Goal: Task Accomplishment & Management: Use online tool/utility

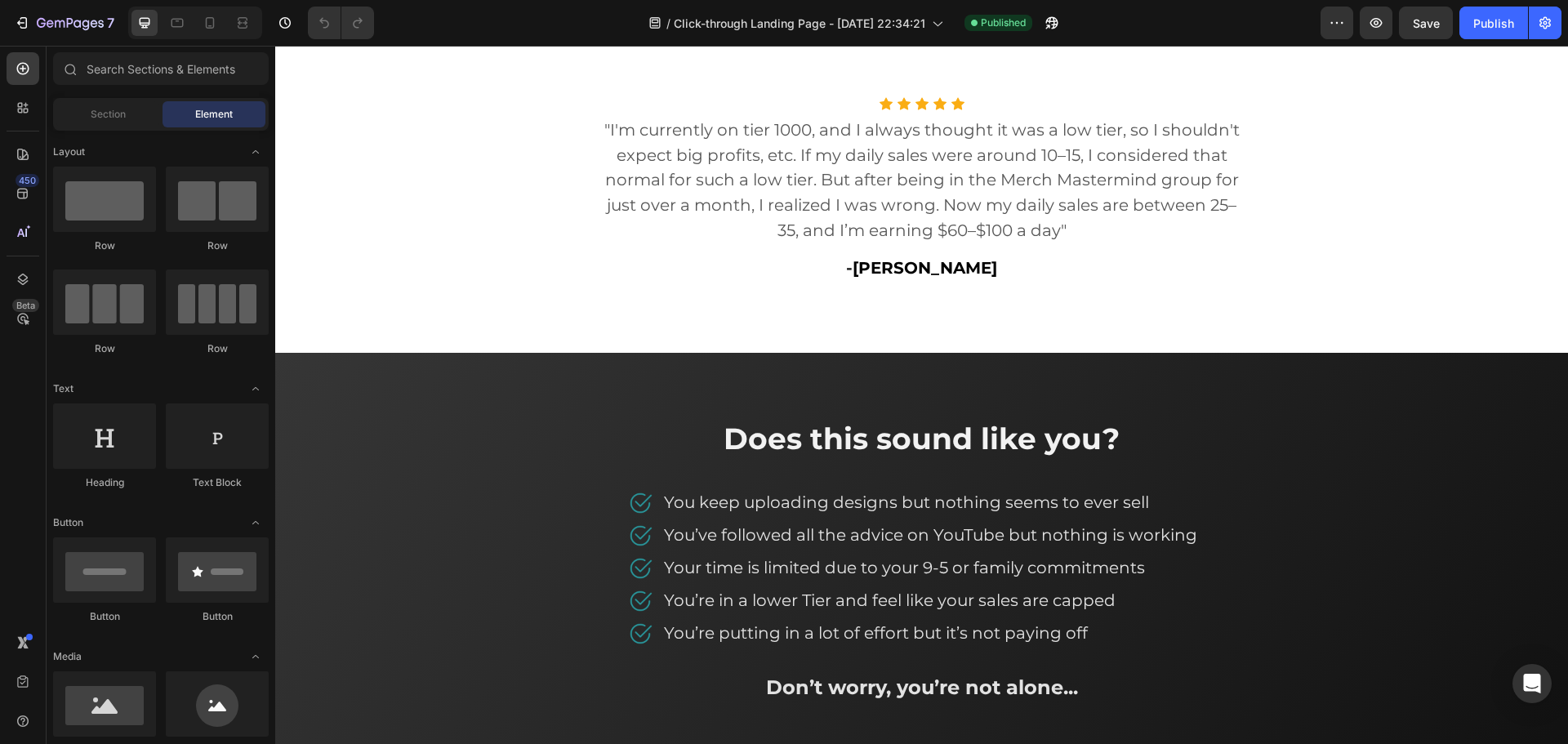
scroll to position [765, 0]
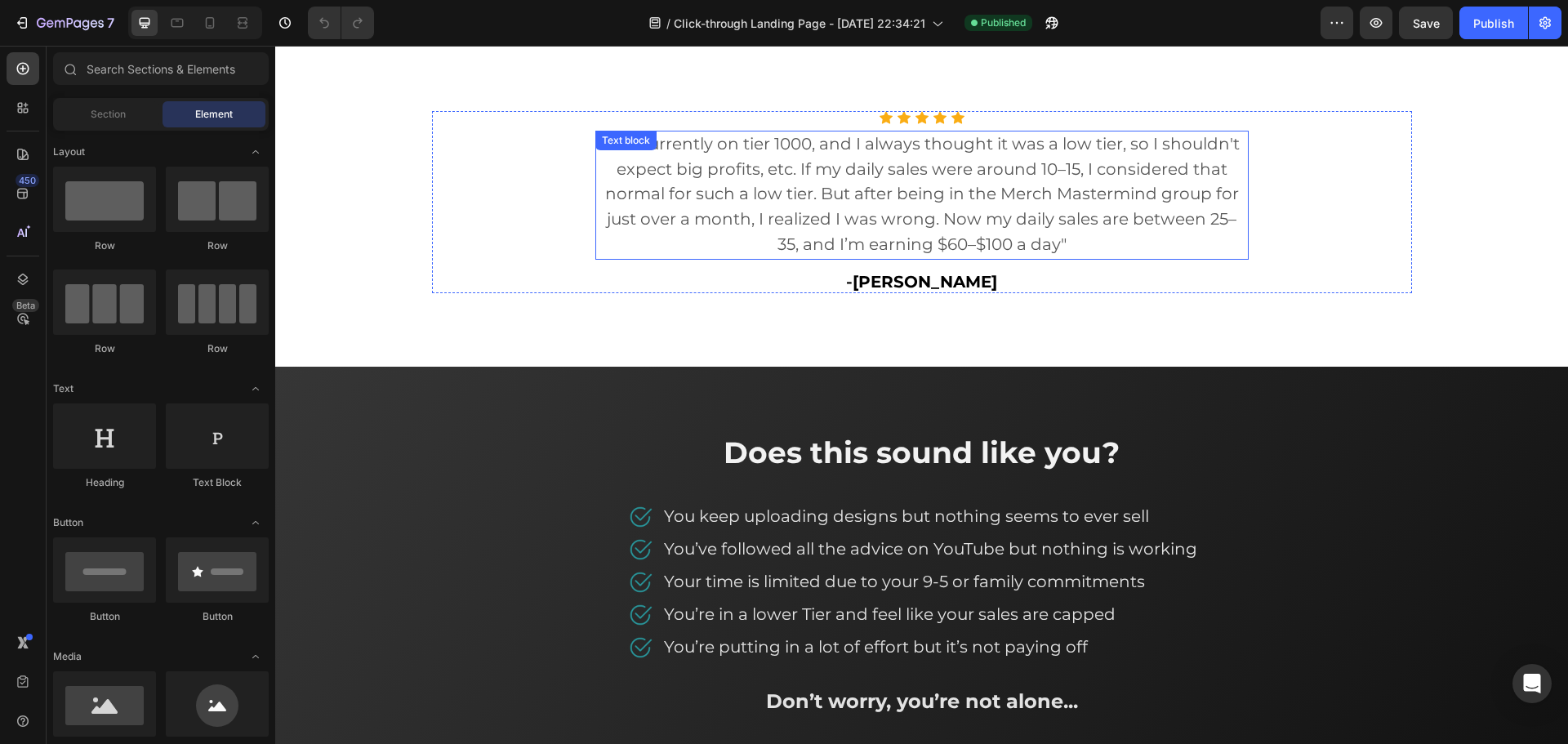
click at [750, 205] on p ""I'm currently on tier 1000, and I always thought it was a low tier, so I shoul…" at bounding box center [921, 195] width 650 height 125
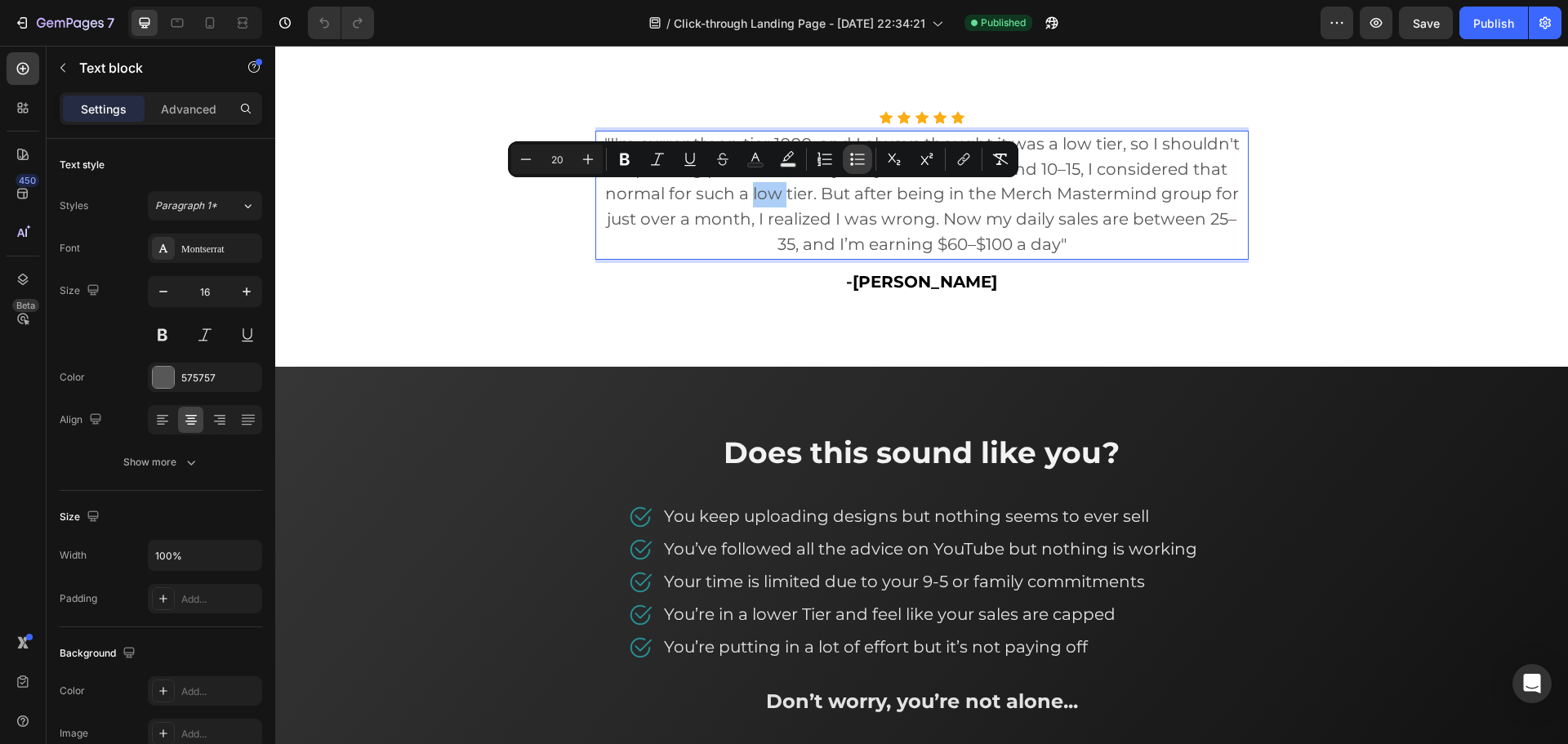
click at [860, 172] on button "Bulleted List" at bounding box center [858, 159] width 29 height 29
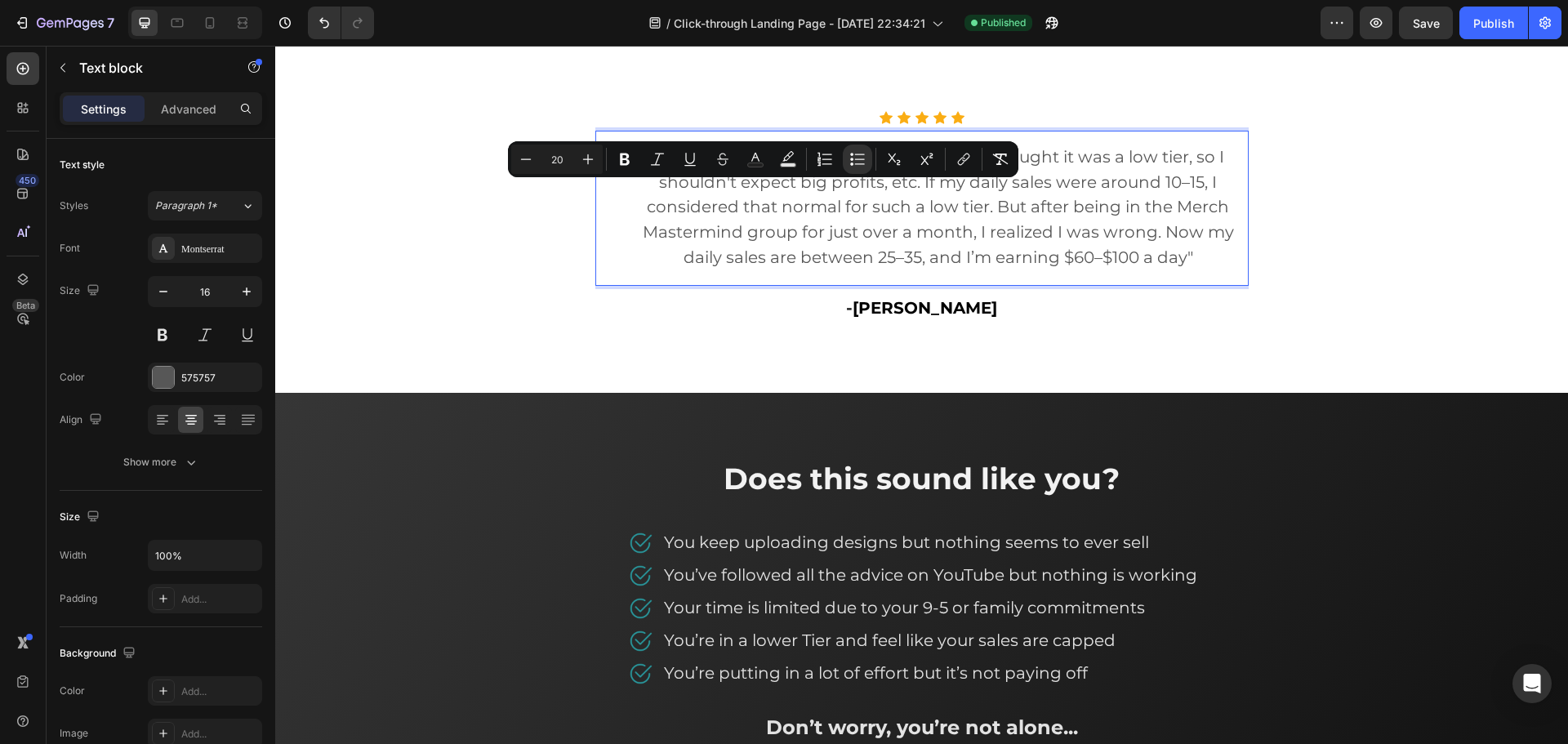
click at [1180, 238] on span ""I'm currently on tier 1000, and I always thought it was a low tier, so I shoul…" at bounding box center [939, 207] width 592 height 120
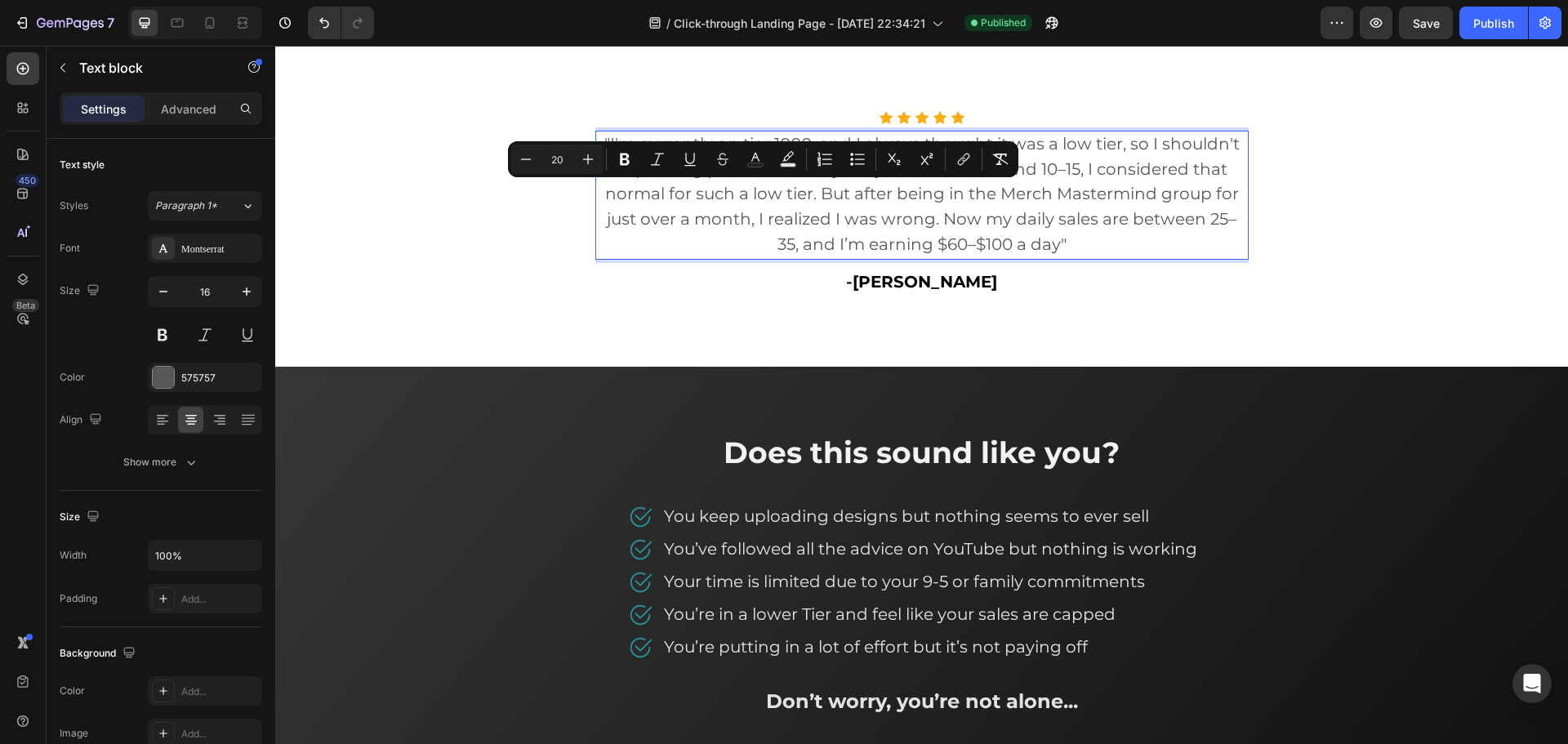
click at [1311, 209] on div "Icon Icon Icon Icon Icon Icon List Hoz "I'm currently on tier 1000, and I alway…" at bounding box center [921, 202] width 980 height 182
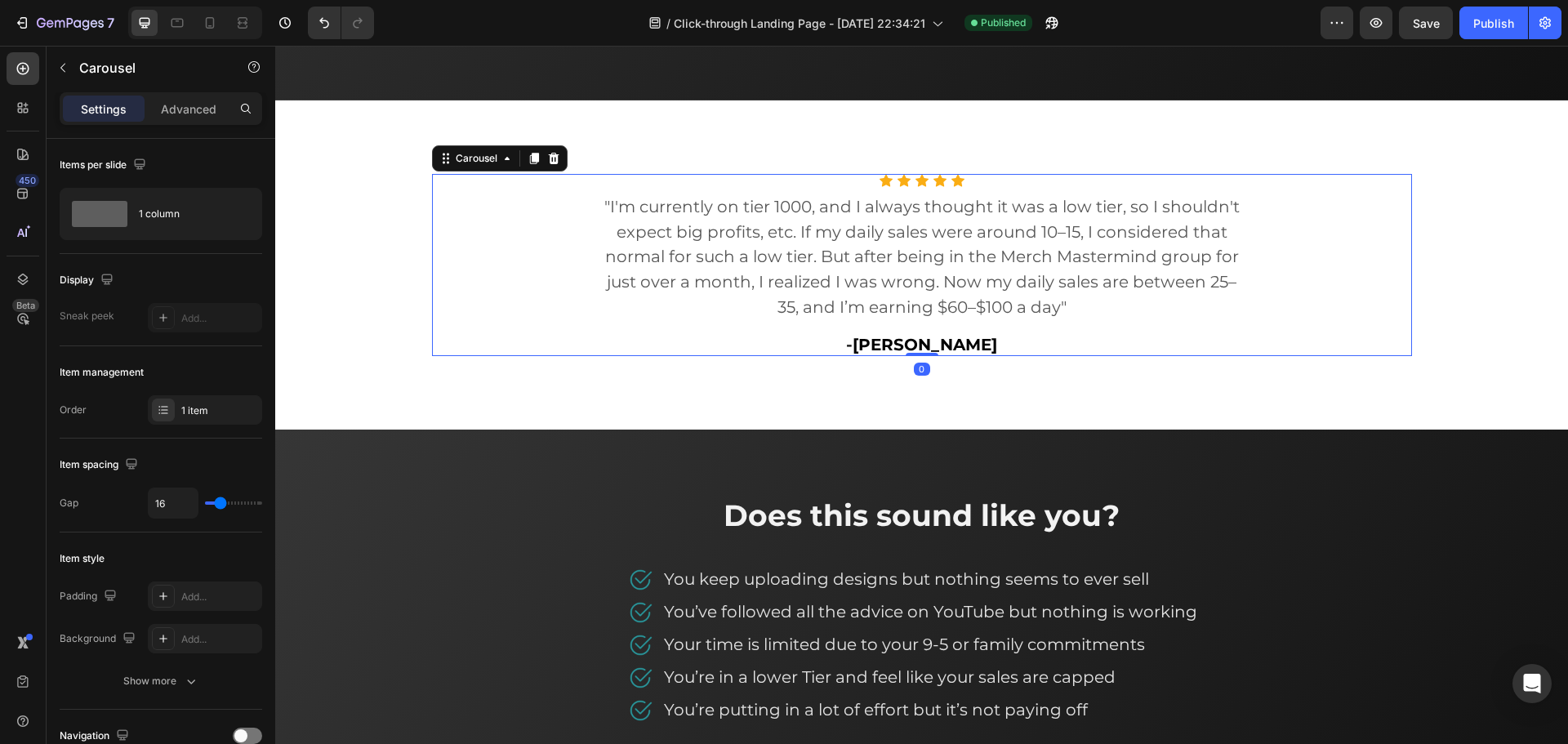
scroll to position [684, 0]
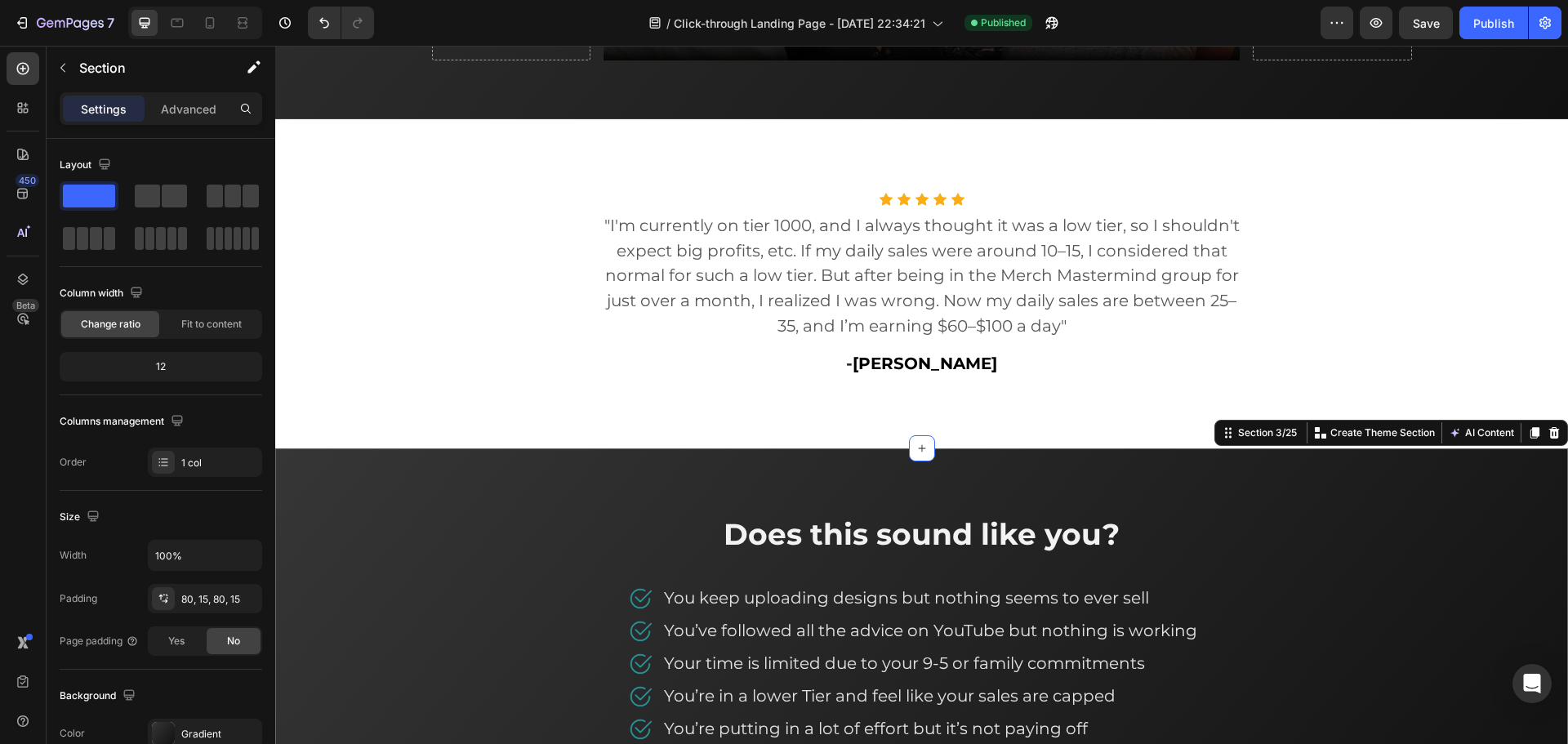
click at [1246, 455] on div "Does this sound like you? Heading Image You keep uploading designs but nothing …" at bounding box center [922, 656] width 1293 height 415
click at [814, 272] on span ""I'm currently on tier 1000, and I always thought it was a low tier, so I shoul…" at bounding box center [922, 275] width 635 height 120
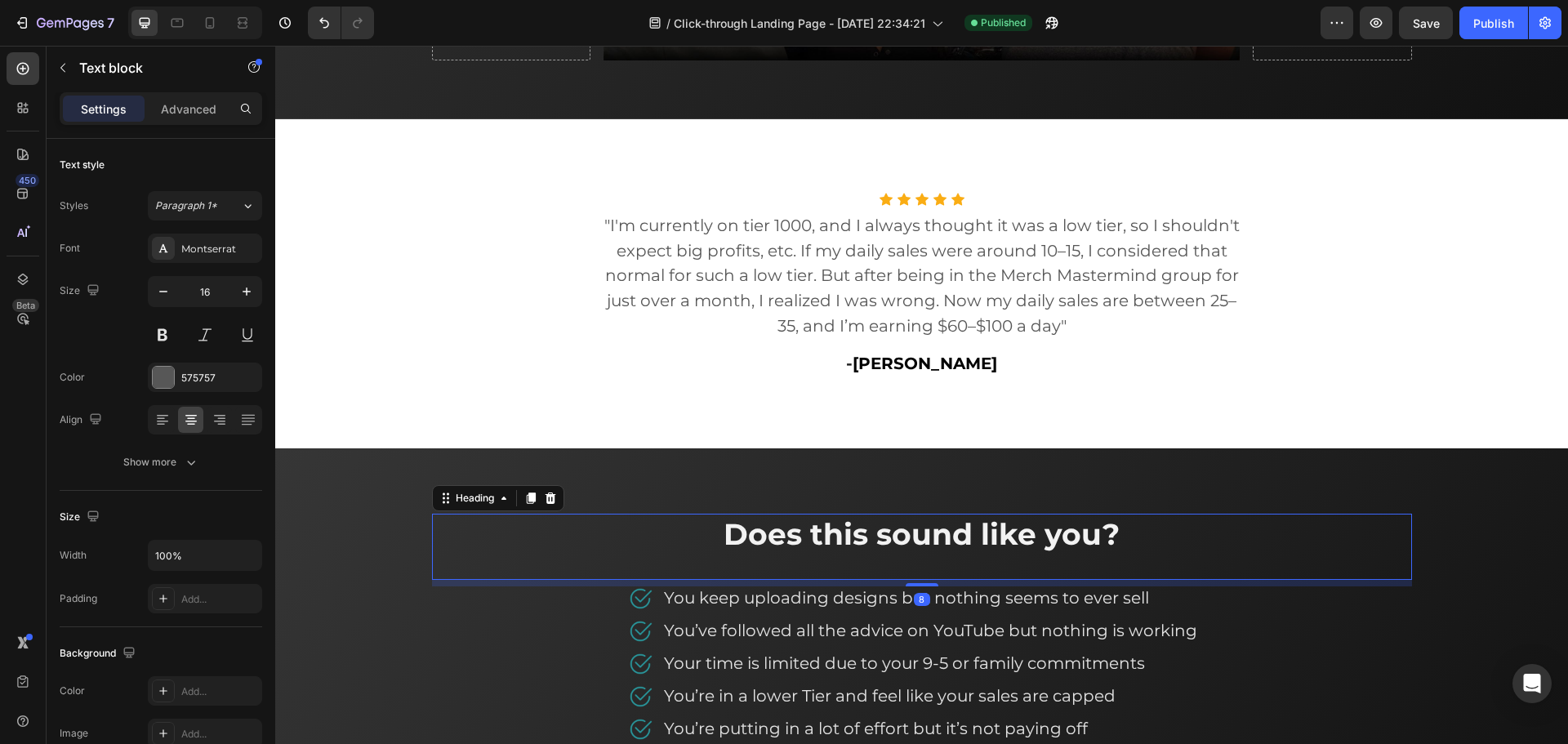
click at [1241, 529] on h2 "Does this sound like you?" at bounding box center [921, 534] width 784 height 42
click at [829, 258] on span ""I'm currently on tier 1000, and I always thought it was a low tier, so I shoul…" at bounding box center [922, 275] width 635 height 120
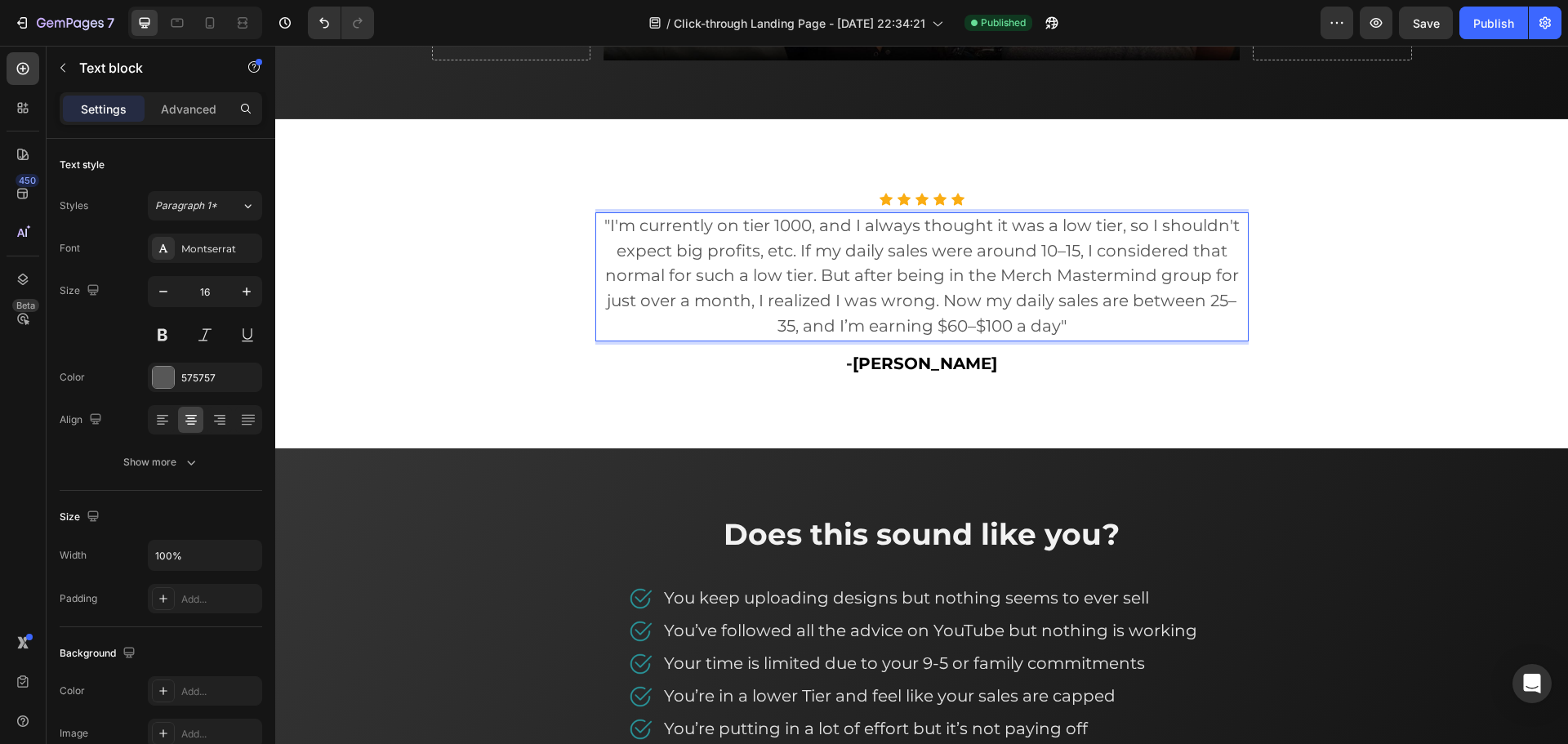
click at [813, 252] on span ""I'm currently on tier 1000, and I always thought it was a low tier, so I shoul…" at bounding box center [922, 275] width 635 height 120
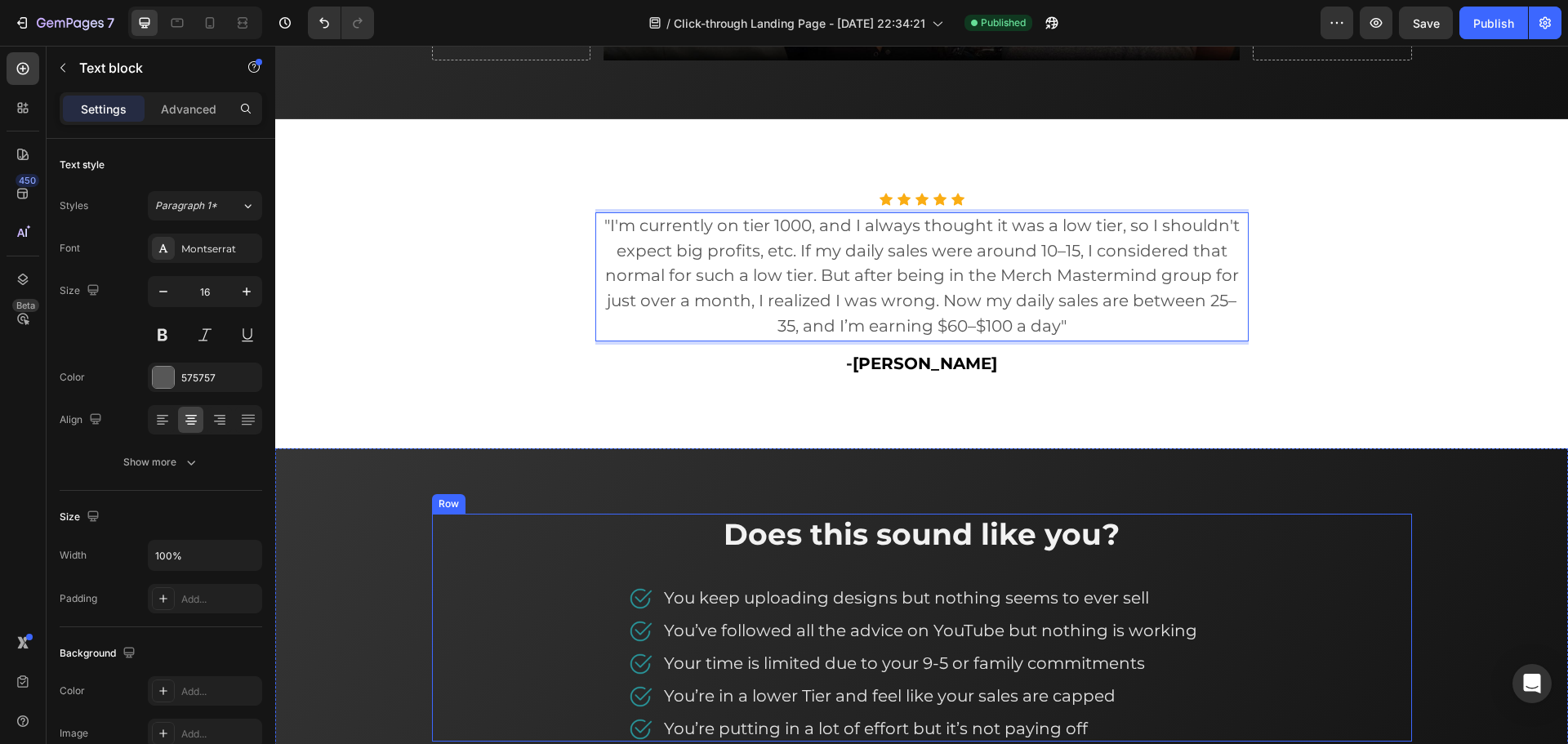
click at [1303, 614] on div "Does this sound like you? Heading Image You keep uploading designs but nothing …" at bounding box center [921, 626] width 980 height 227
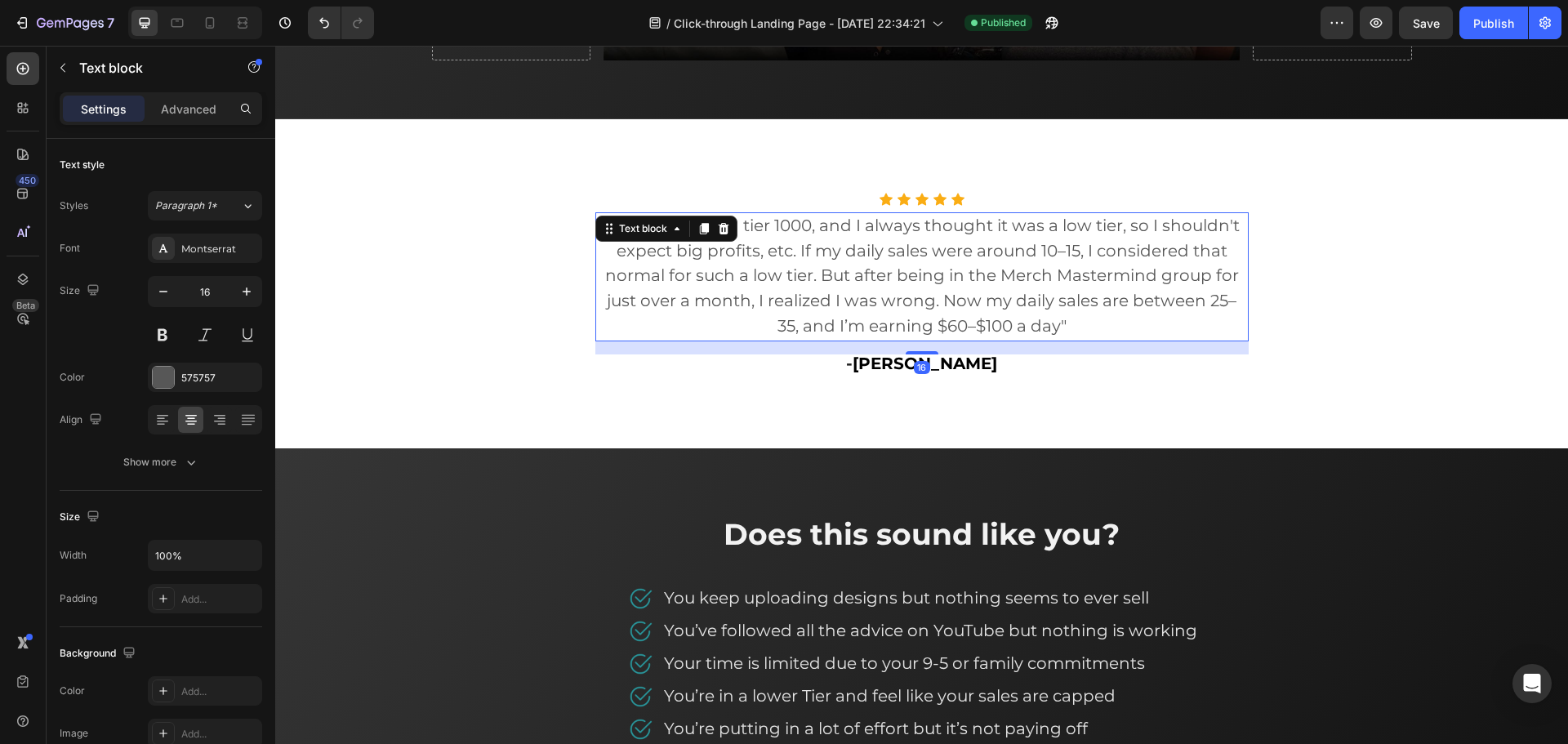
click at [977, 251] on span ""I'm currently on tier 1000, and I always thought it was a low tier, so I shoul…" at bounding box center [922, 275] width 635 height 120
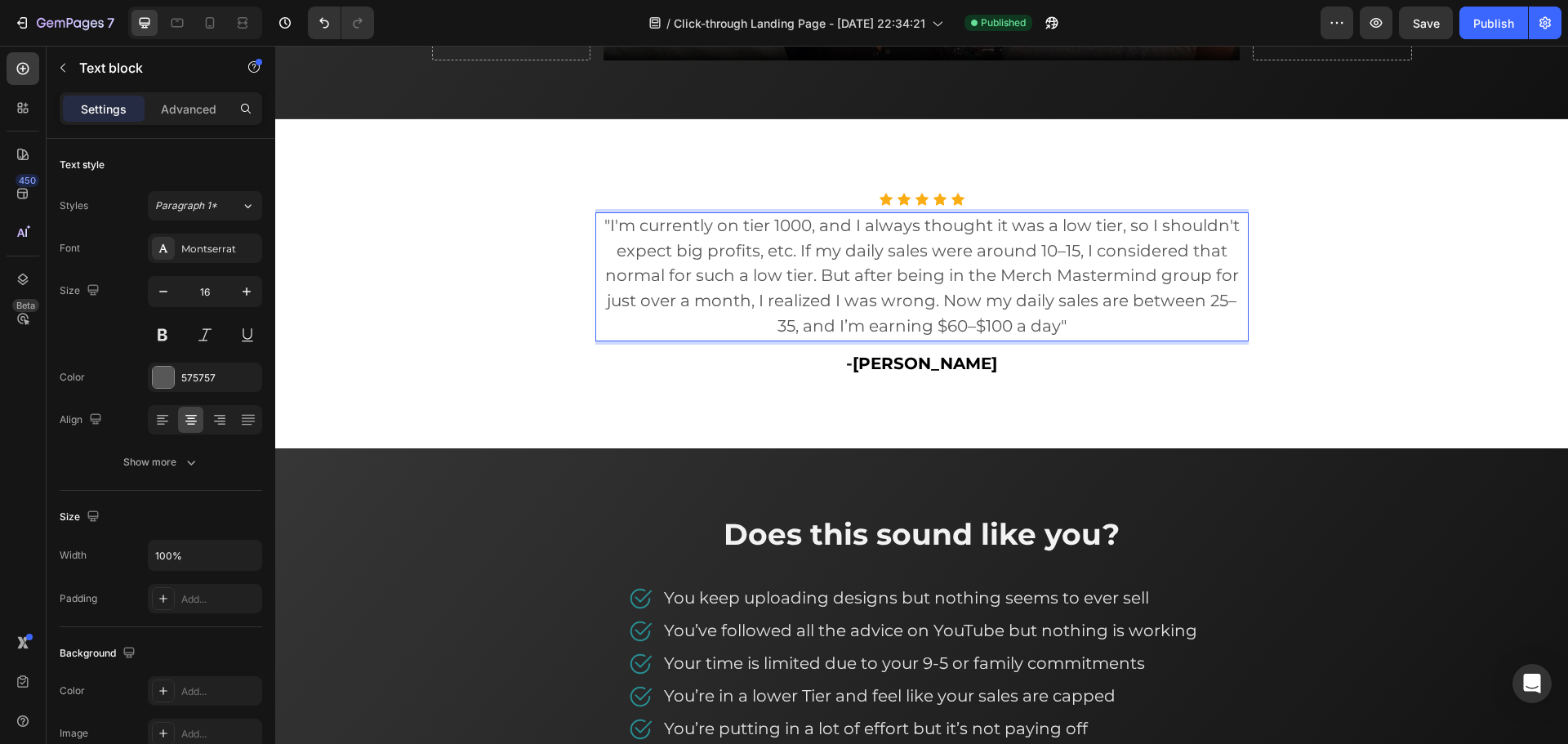
click at [812, 227] on span ""I'm currently on tier 1000, and I always thought it was a low tier, so I shoul…" at bounding box center [922, 275] width 635 height 120
click at [808, 227] on span ""I'm currently on tier 1000, and I always thought it was a low tier, so I shoul…" at bounding box center [922, 275] width 635 height 120
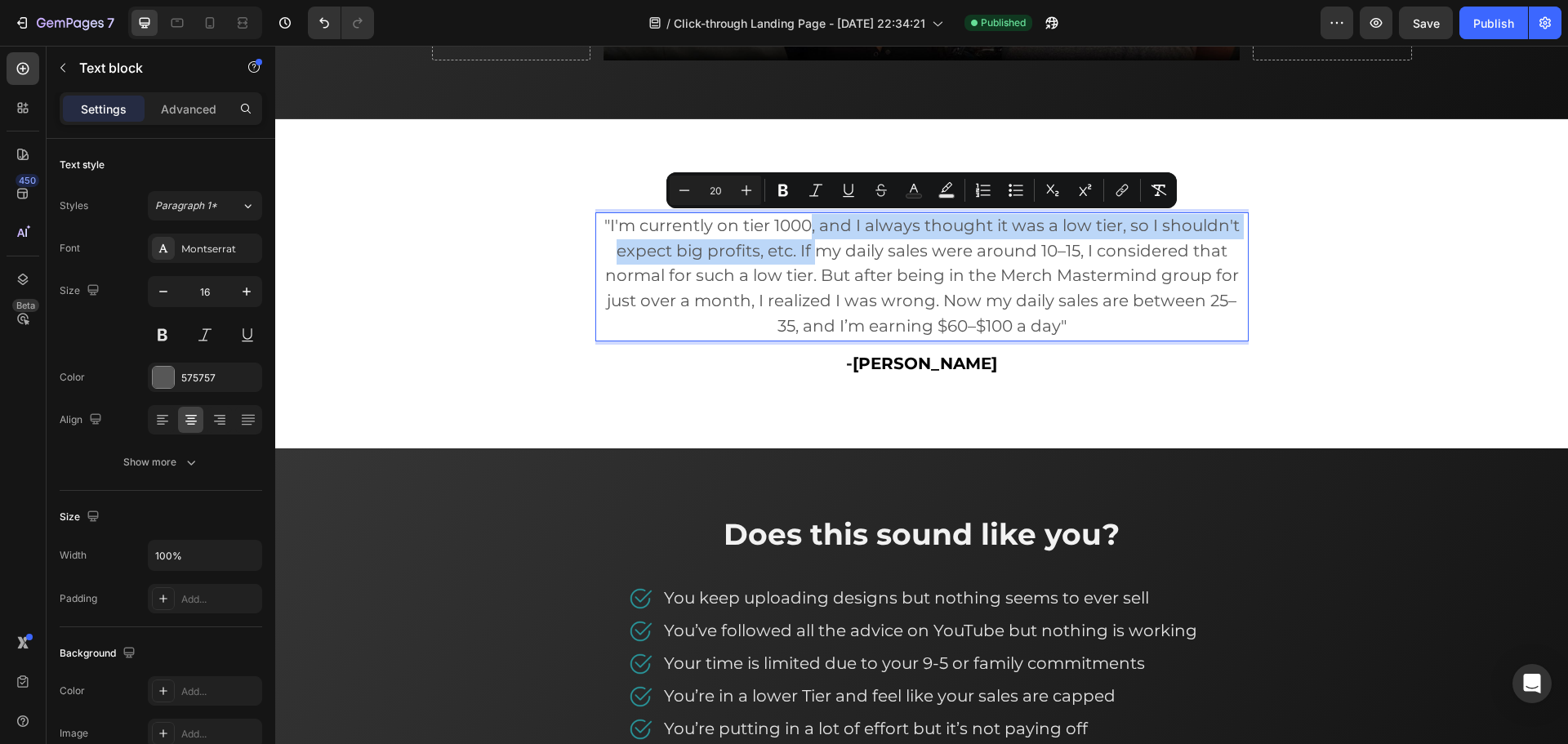
drag, startPoint x: 810, startPoint y: 231, endPoint x: 812, endPoint y: 251, distance: 20.1
click at [812, 251] on span ""I'm currently on tier 1000, and I always thought it was a low tier, so I shoul…" at bounding box center [922, 275] width 635 height 120
drag, startPoint x: 814, startPoint y: 251, endPoint x: 822, endPoint y: 239, distance: 14.4
click at [815, 251] on span ""I'm currently on tier 1000, and I always thought it was a low tier, so I shoul…" at bounding box center [922, 275] width 635 height 120
click at [822, 232] on span ""I'm currently on tier 1000, and I always thought it was a low tier, so I shoul…" at bounding box center [922, 275] width 635 height 120
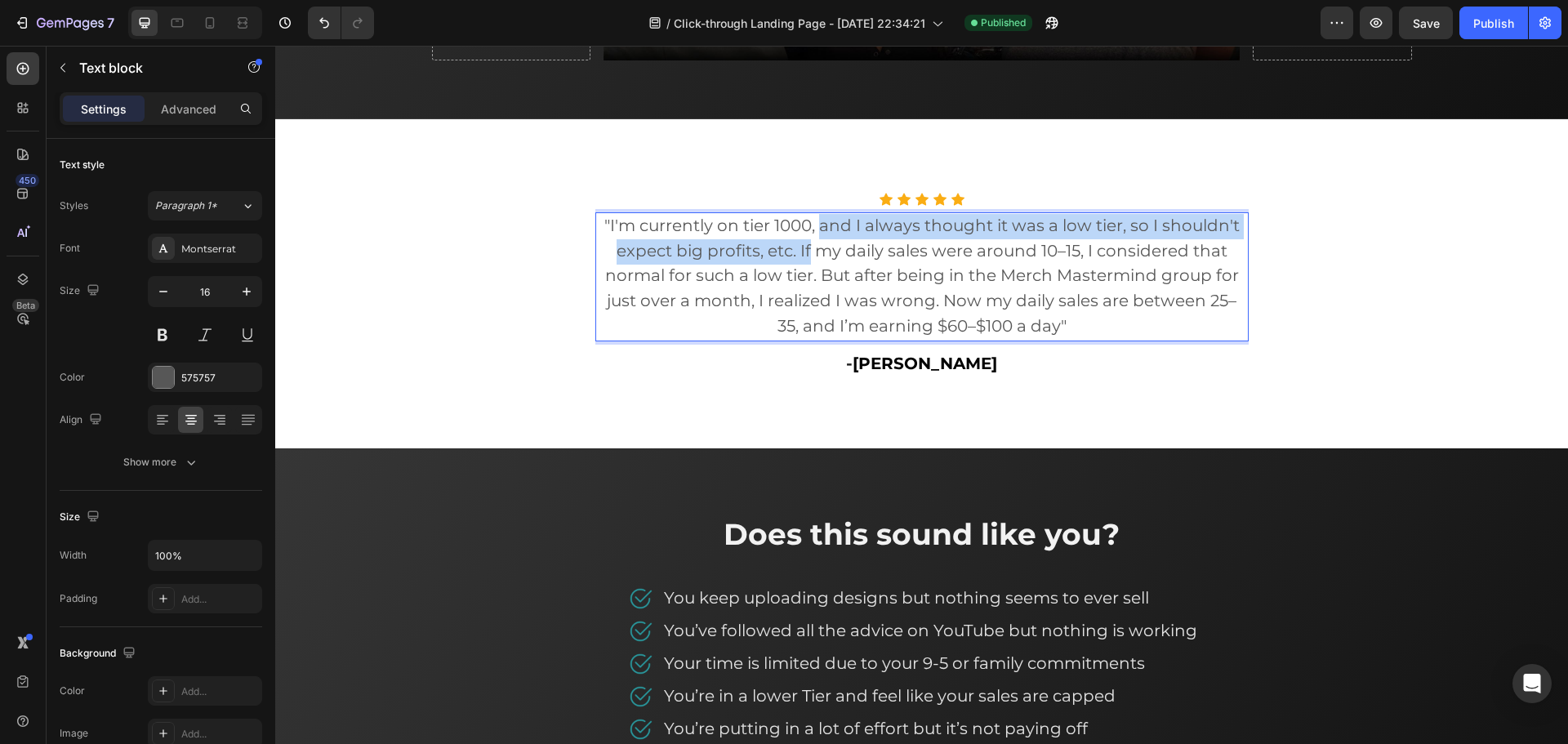
drag, startPoint x: 816, startPoint y: 223, endPoint x: 807, endPoint y: 247, distance: 25.6
click at [807, 247] on span ""I'm currently on tier 1000, and I always thought it was a low tier, so I shoul…" at bounding box center [922, 275] width 635 height 120
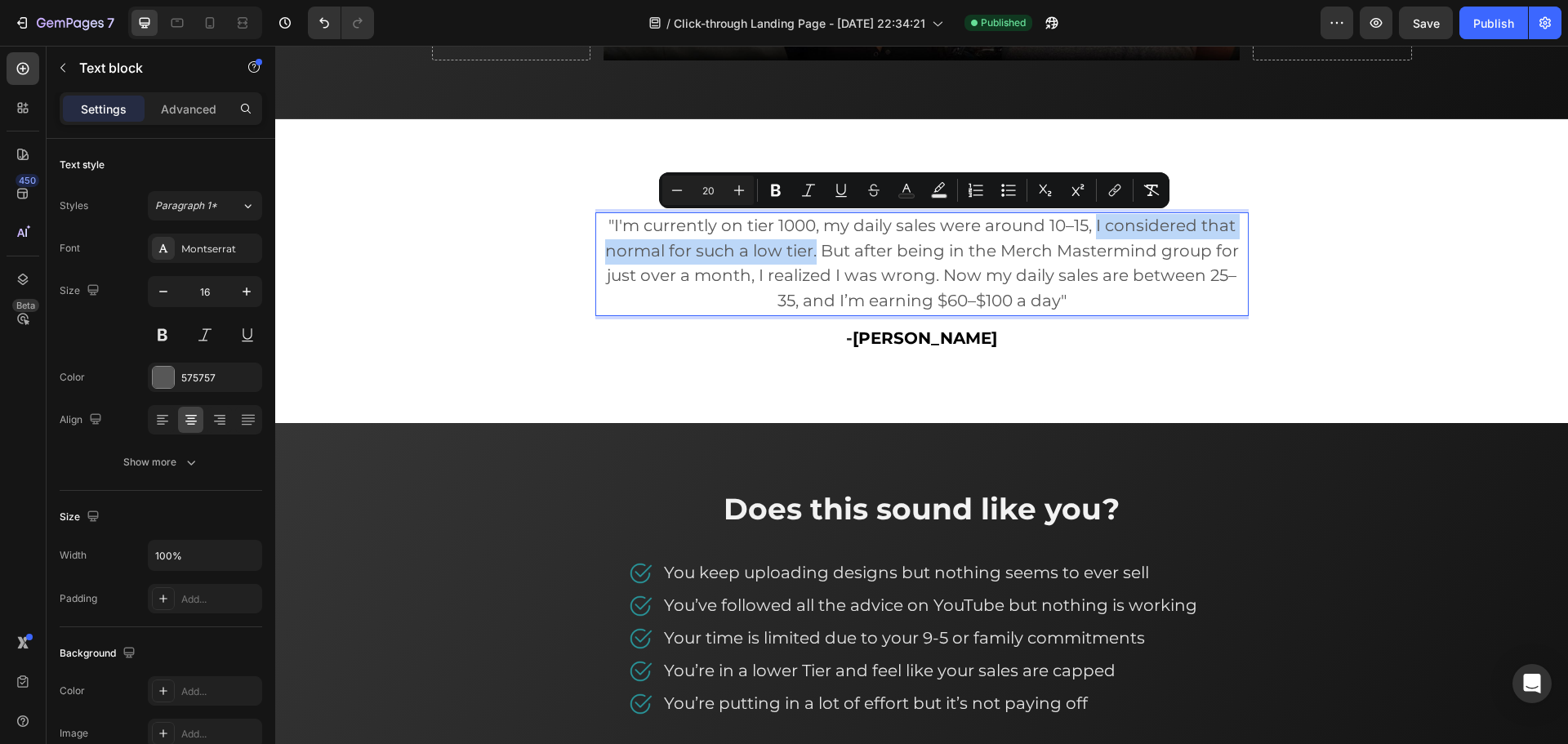
drag, startPoint x: 1094, startPoint y: 224, endPoint x: 811, endPoint y: 250, distance: 284.2
click at [811, 250] on span ""I'm currently on tier 1000, my daily sales were around 10–15, I considered tha…" at bounding box center [922, 263] width 634 height 94
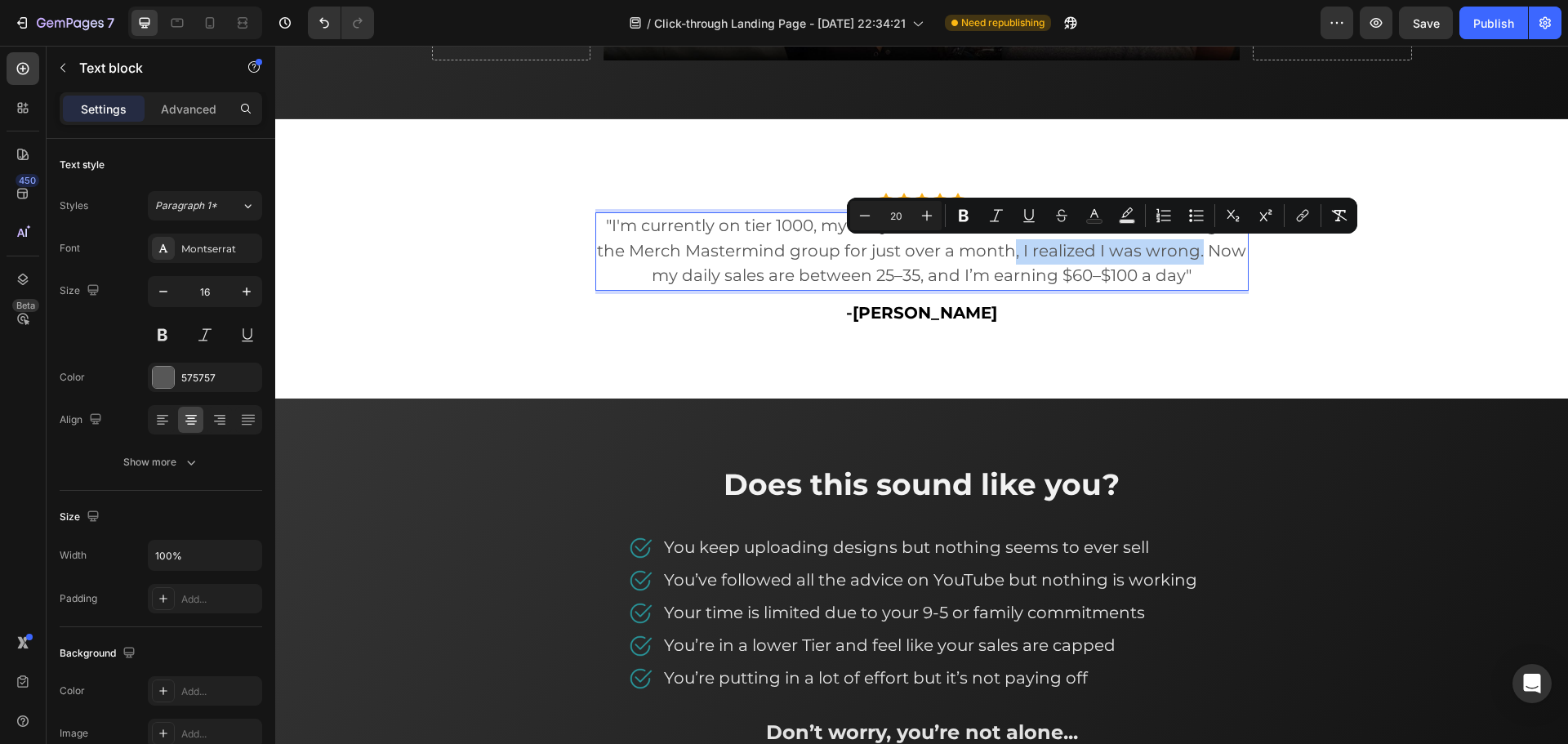
drag, startPoint x: 1007, startPoint y: 251, endPoint x: 1196, endPoint y: 257, distance: 189.1
click at [1196, 257] on span ""I'm currently on tier 1000, my daily sales were around 10–15. But after being …" at bounding box center [921, 251] width 649 height 70
drag, startPoint x: 1195, startPoint y: 256, endPoint x: 1019, endPoint y: 242, distance: 176.6
click at [1019, 242] on span ""I'm currently on tier 1000, my daily sales were around 10–15. But after being …" at bounding box center [921, 251] width 649 height 70
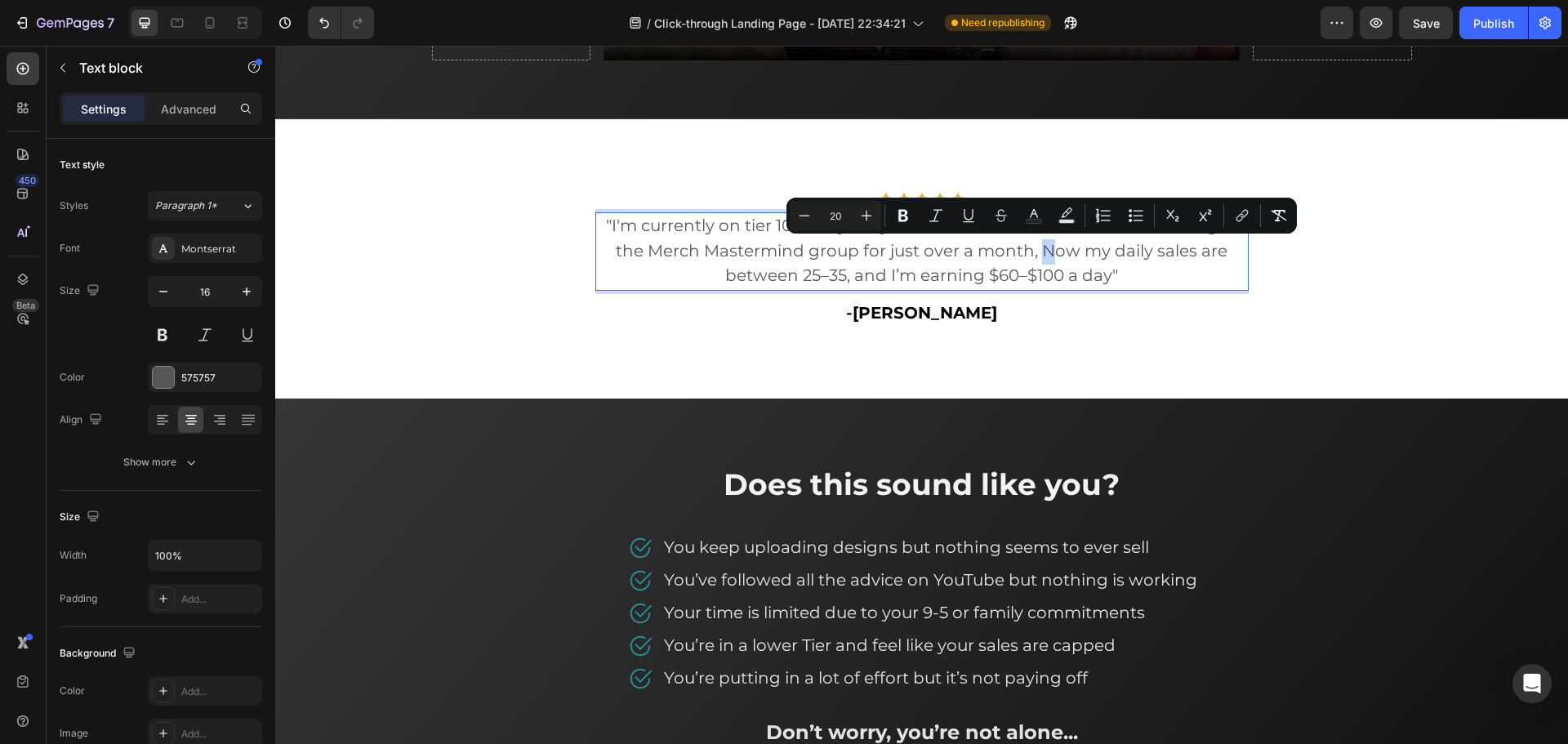
click at [1047, 249] on span ""I'm currently on tier 1000, my daily sales were around 10–15. But after being …" at bounding box center [921, 251] width 631 height 70
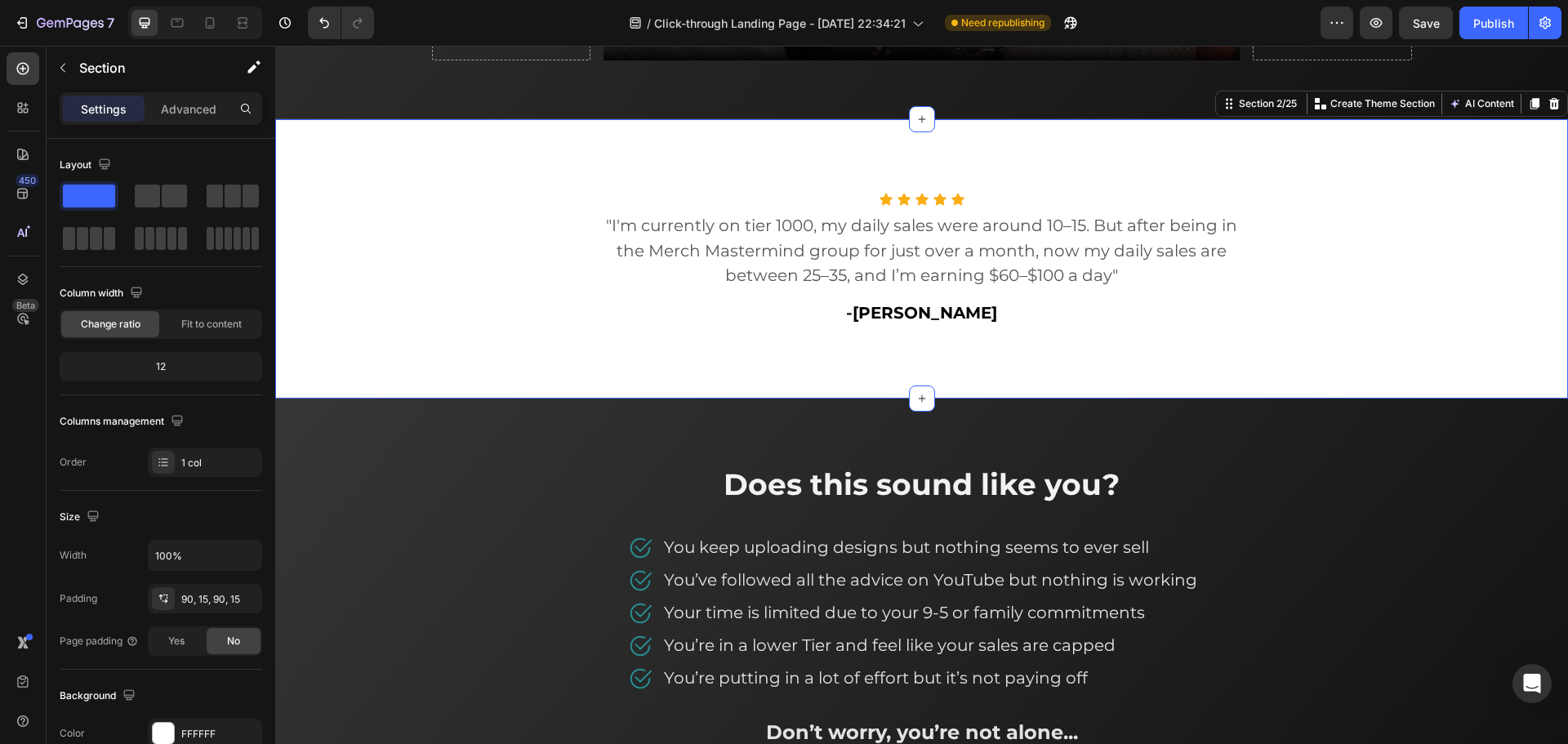
click at [1146, 334] on div "Icon Icon Icon Icon Icon Icon List Hoz "I'm currently on tier 1000, my daily sa…" at bounding box center [922, 258] width 1293 height 279
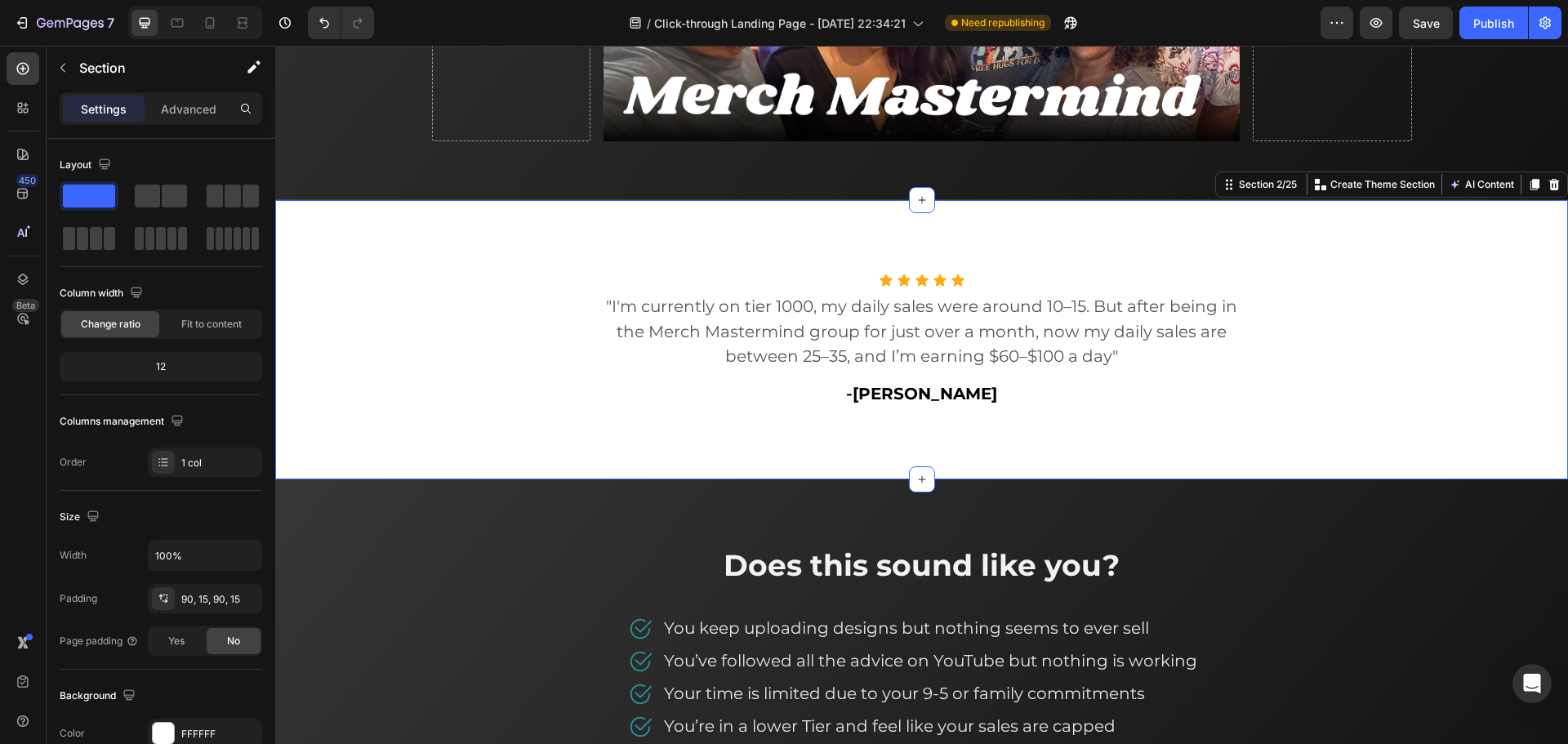
scroll to position [602, 0]
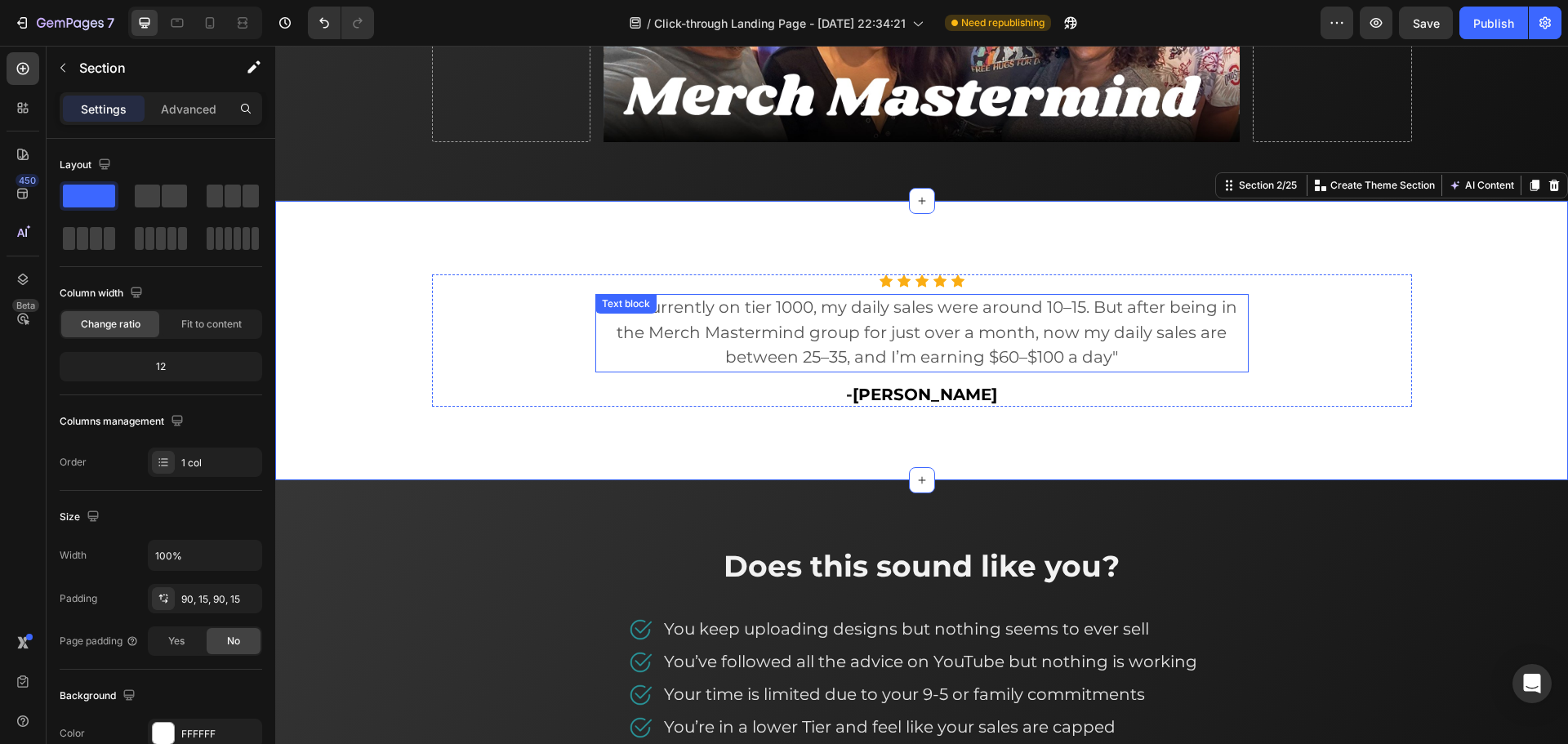
click at [842, 334] on span ""I'm currently on tier 1000, my daily sales were around 10–15. But after being …" at bounding box center [921, 332] width 631 height 70
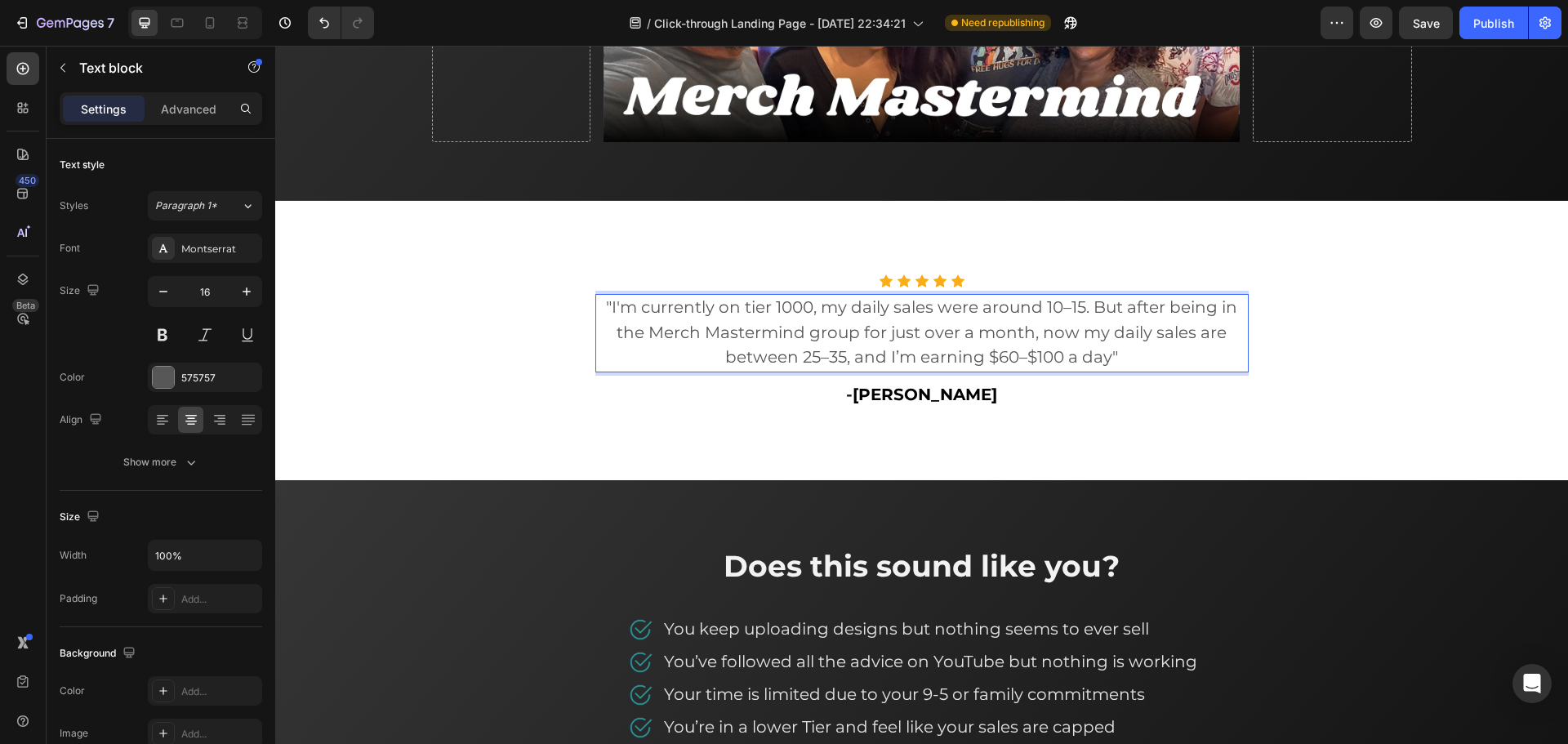
click at [832, 332] on span ""I'm currently on tier 1000, my daily sales were around 10–15. But after being …" at bounding box center [921, 332] width 631 height 70
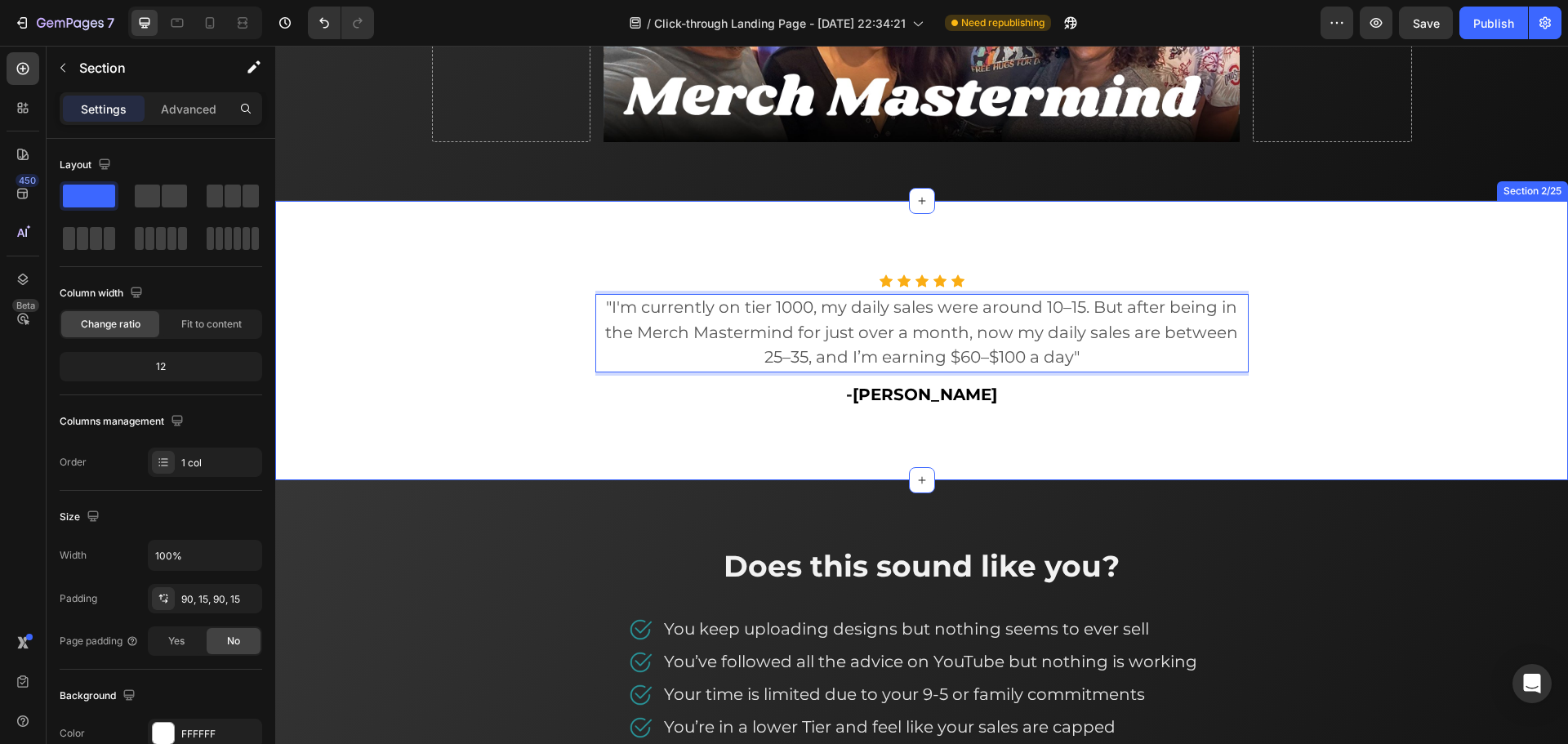
click at [1314, 433] on div "Icon Icon Icon Icon Icon Icon List Hoz "I'm currently on tier 1000, my daily sa…" at bounding box center [922, 340] width 1293 height 279
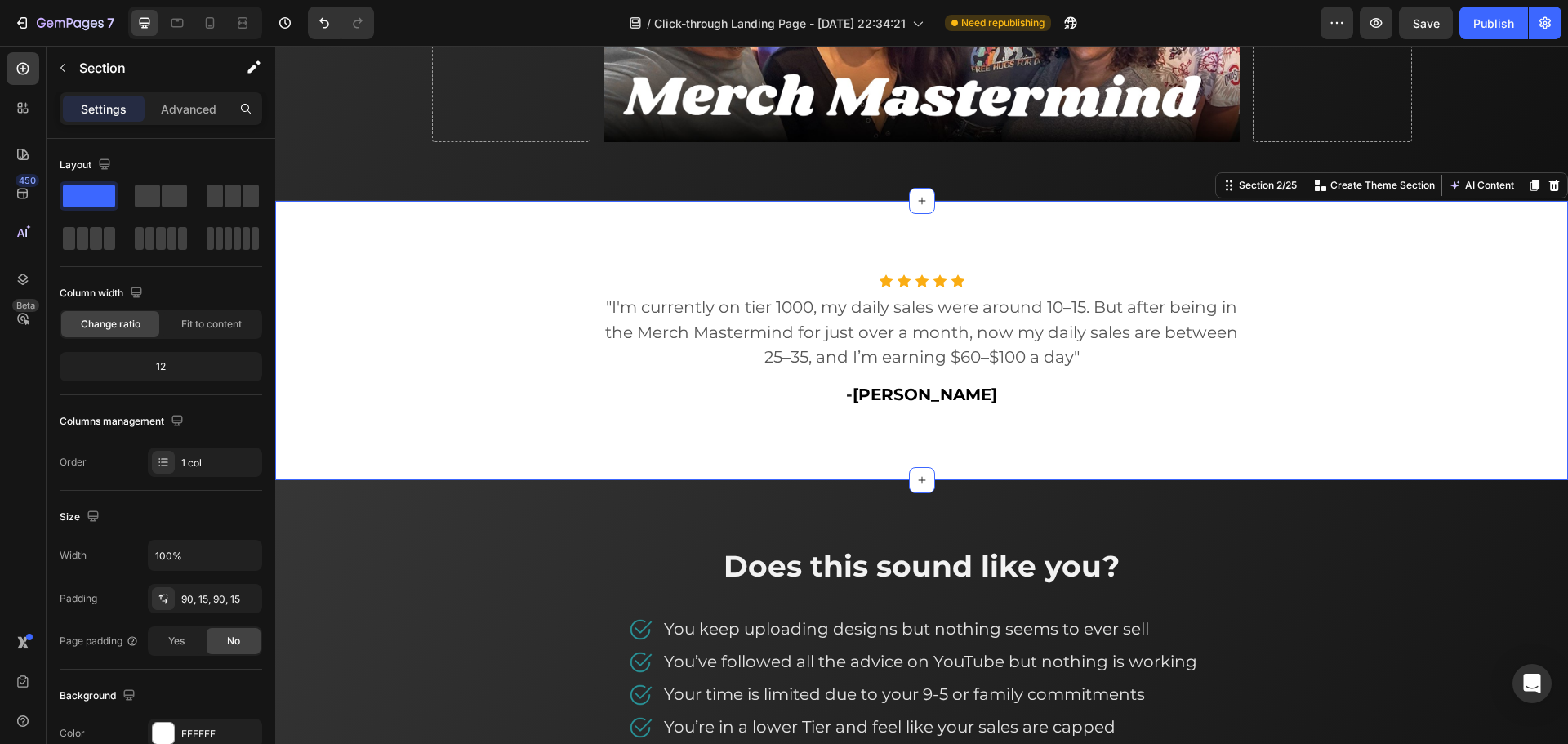
click at [1456, 31] on div "Preview Save Publish" at bounding box center [1441, 23] width 241 height 33
drag, startPoint x: 1443, startPoint y: 27, endPoint x: 1178, endPoint y: 88, distance: 271.9
click at [1443, 27] on button "Save" at bounding box center [1425, 23] width 54 height 33
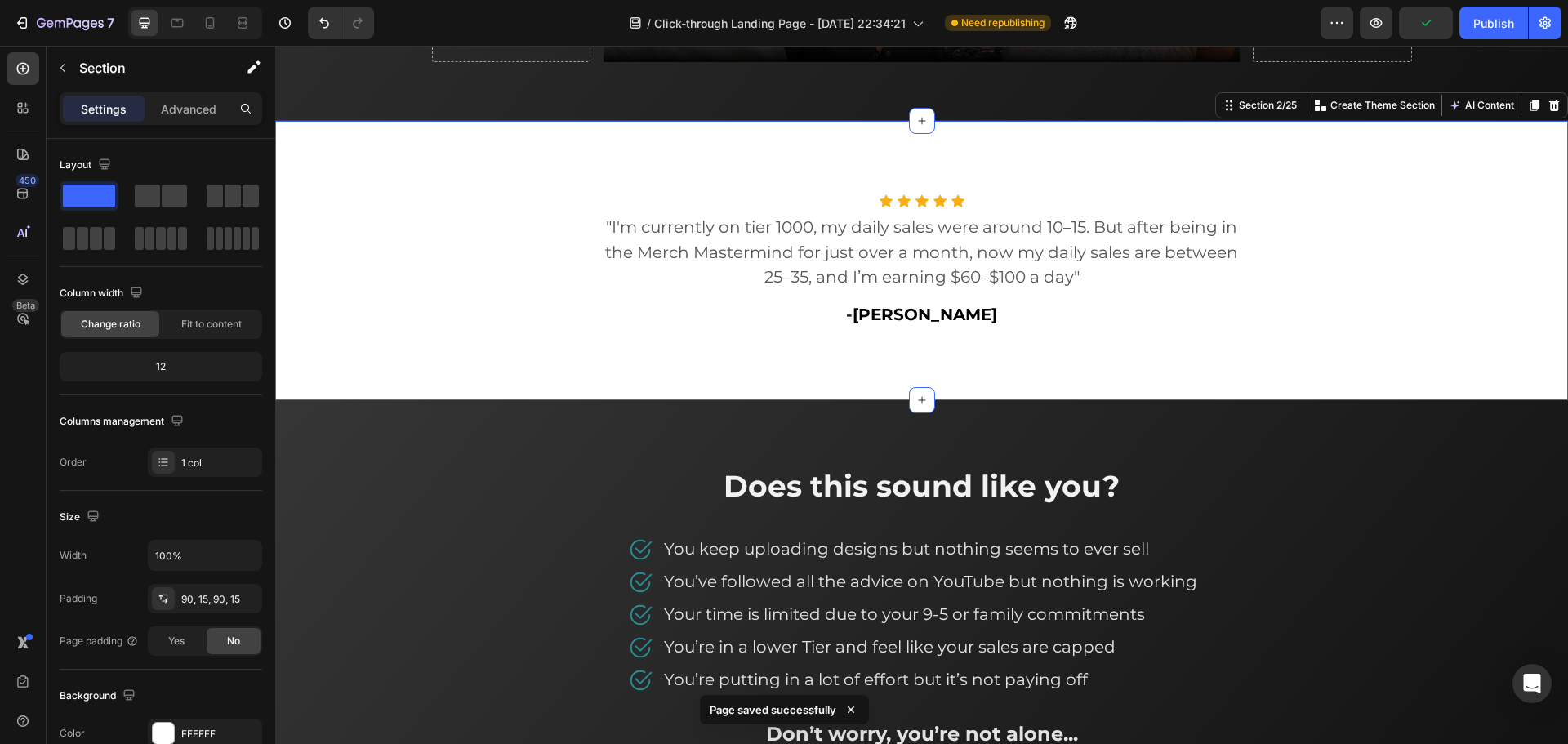
scroll to position [928, 0]
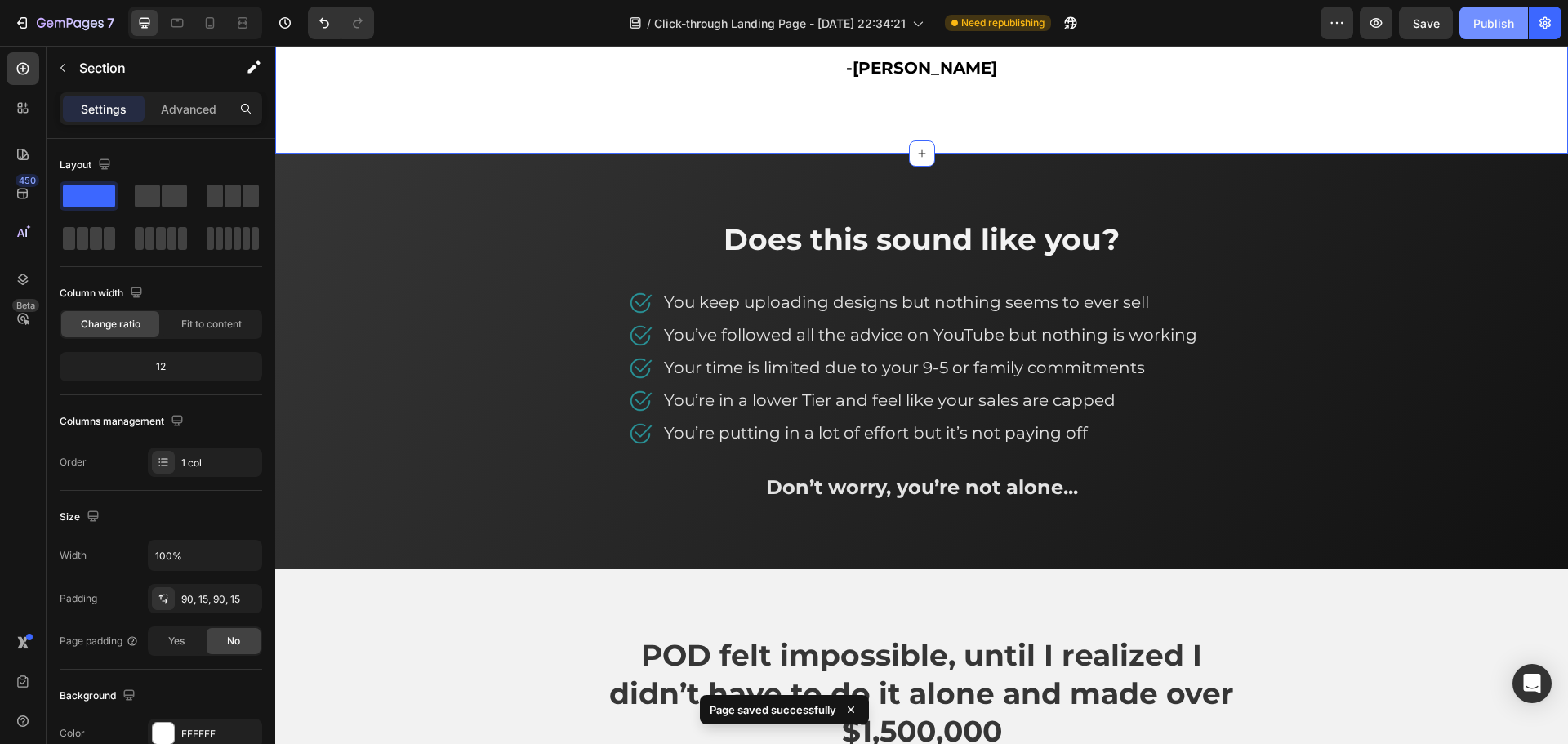
click at [1495, 25] on div "Publish" at bounding box center [1494, 23] width 41 height 17
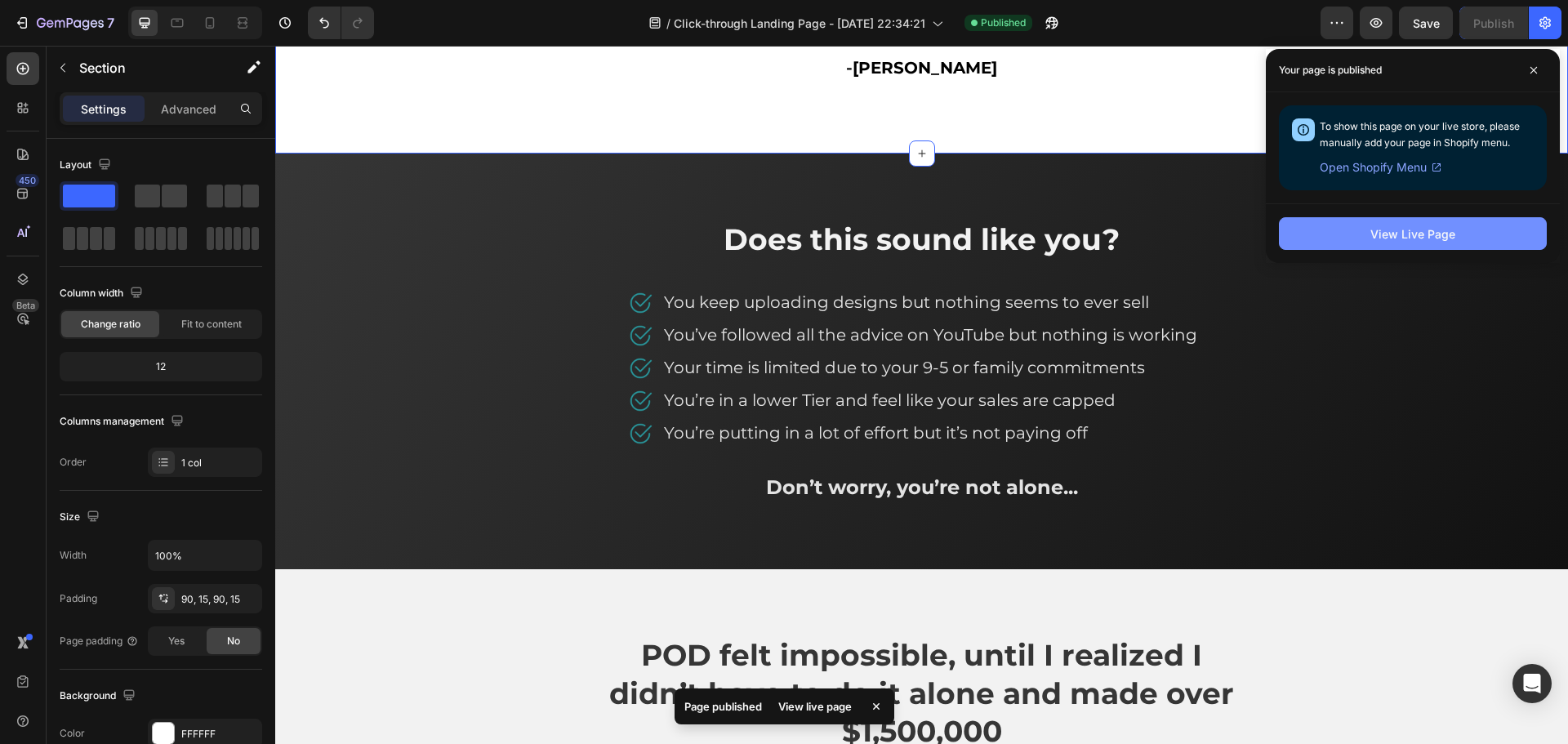
click at [1364, 235] on button "View Live Page" at bounding box center [1413, 233] width 268 height 33
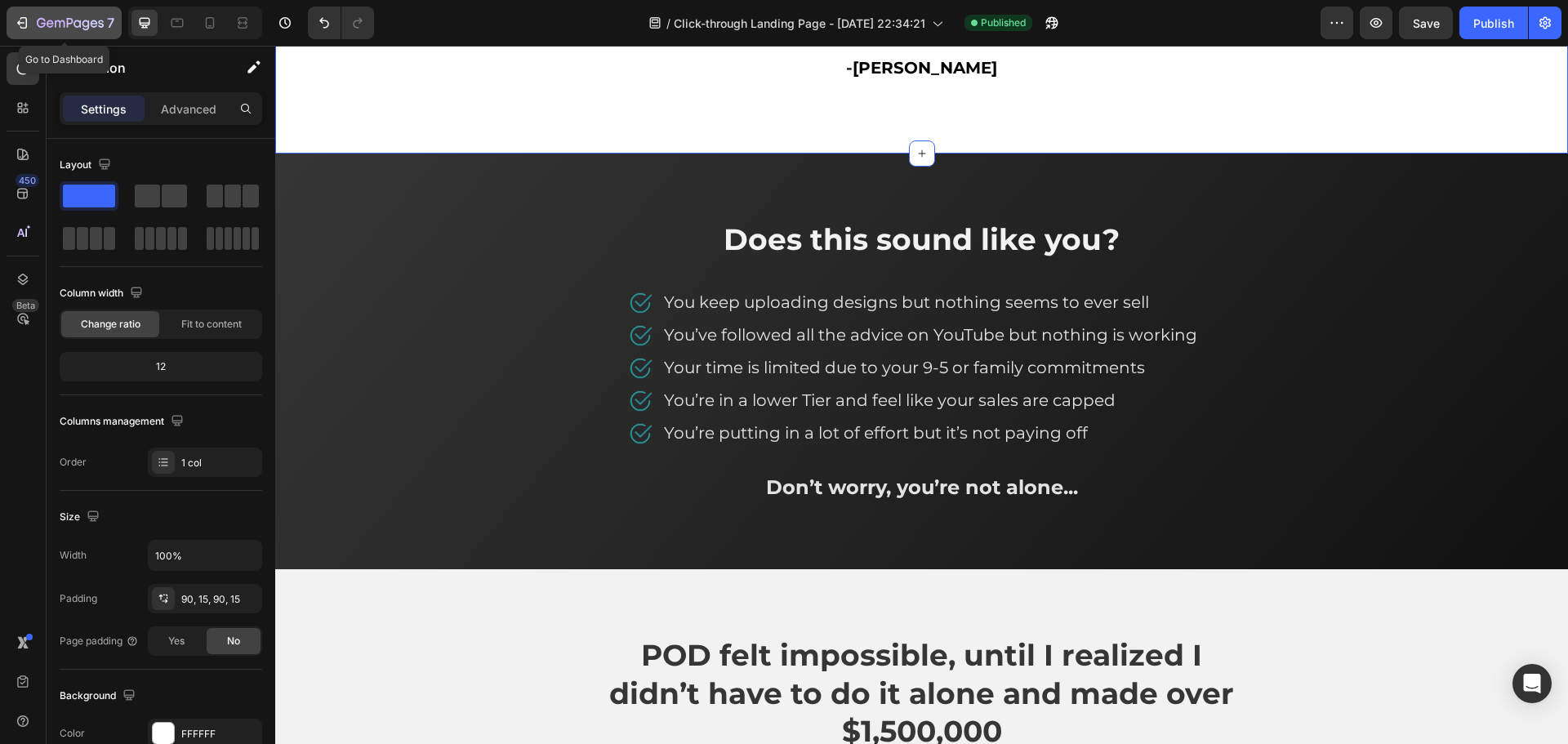
click at [27, 27] on icon "button" at bounding box center [21, 22] width 16 height 16
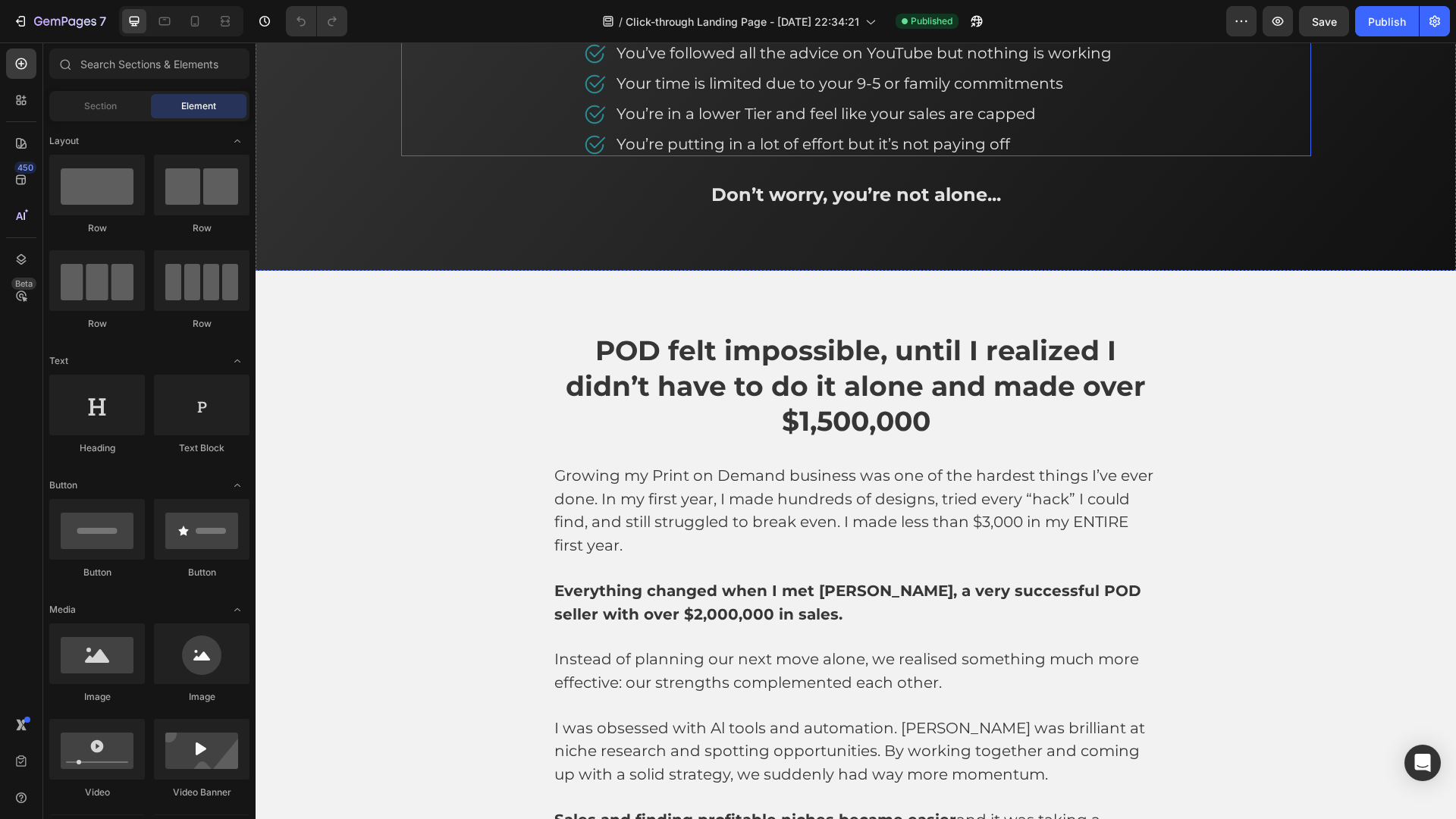
scroll to position [1290, 0]
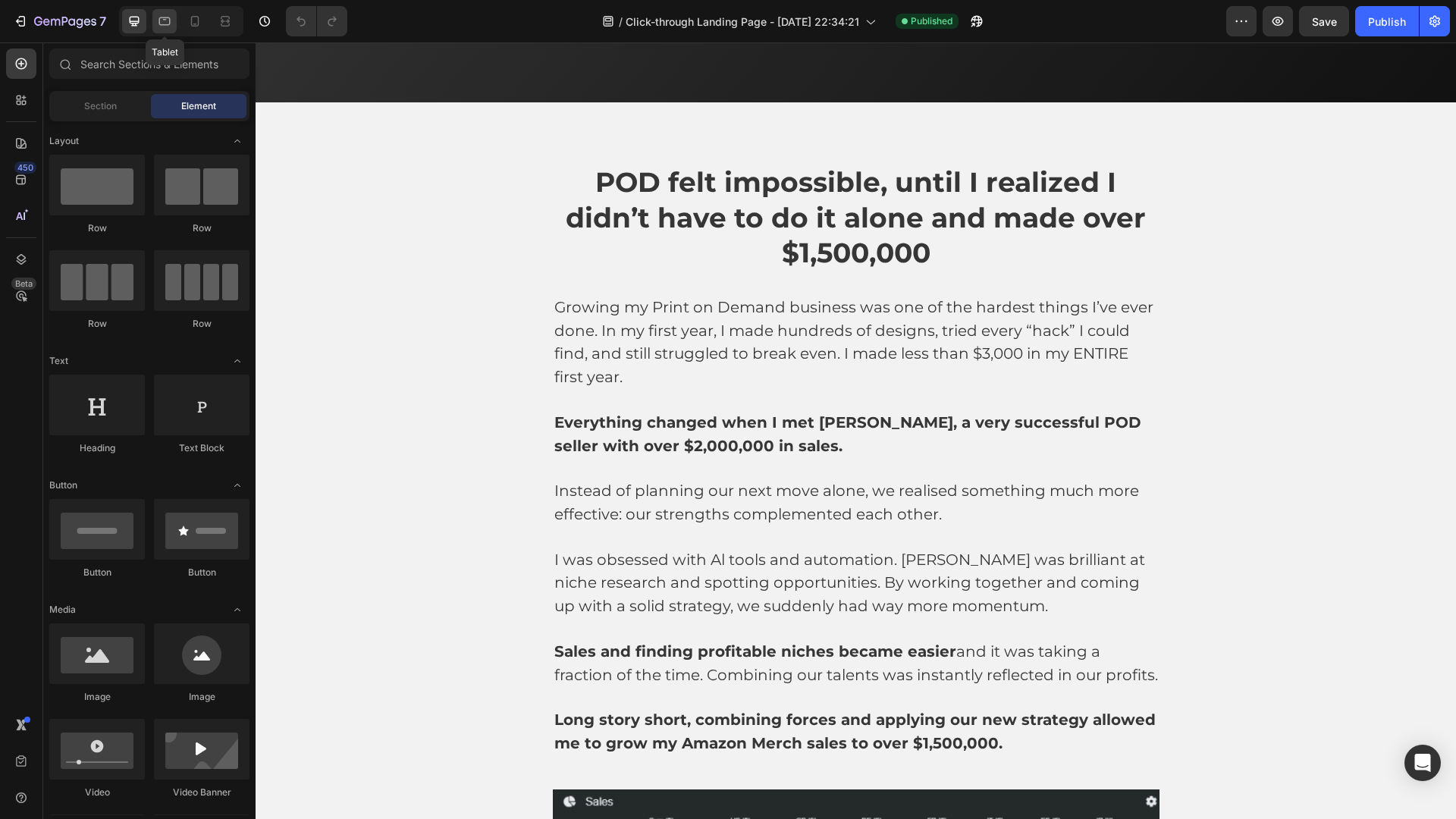
click at [163, 23] on icon at bounding box center [164, 21] width 15 height 15
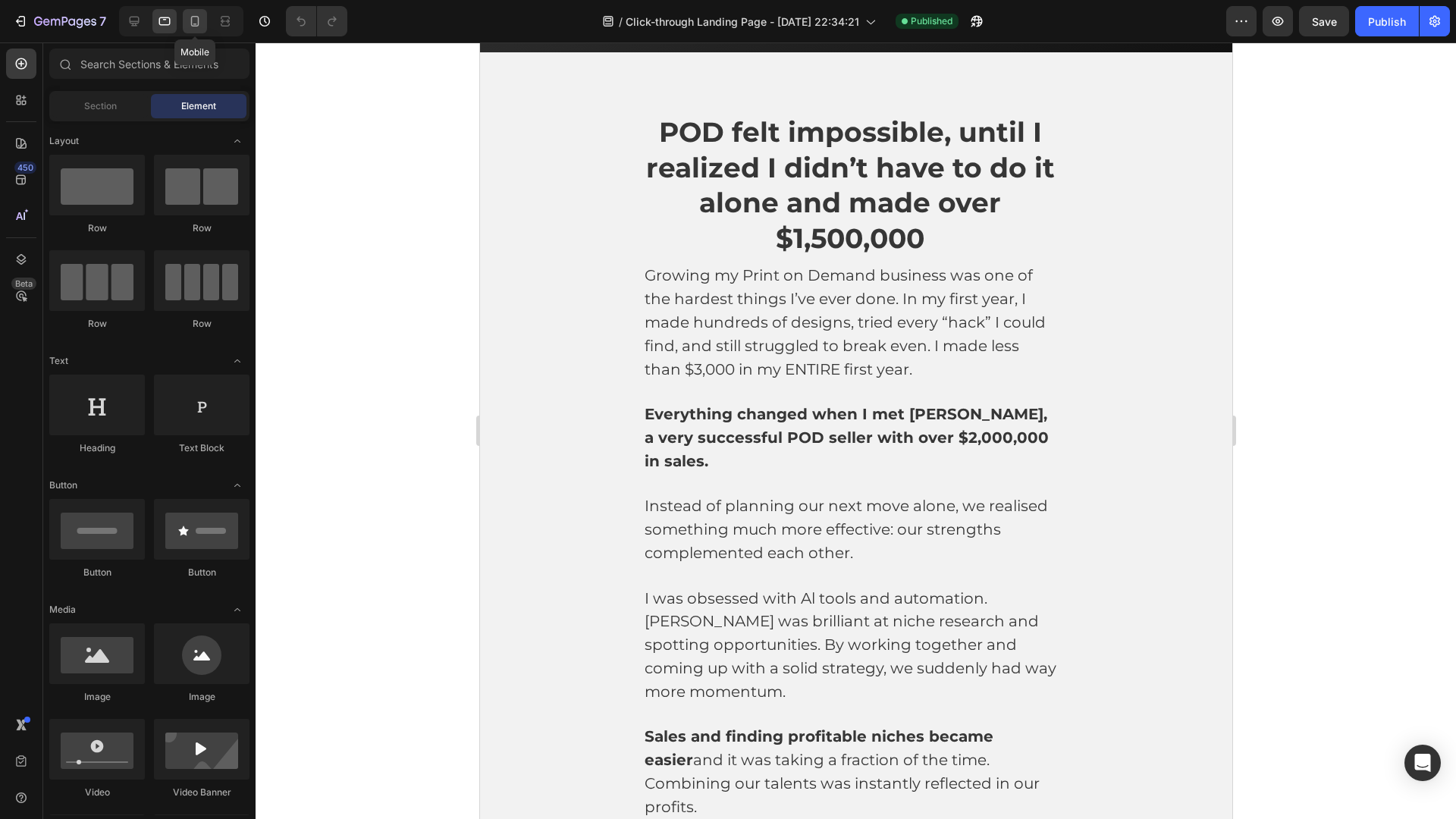
click at [188, 23] on icon at bounding box center [195, 21] width 15 height 15
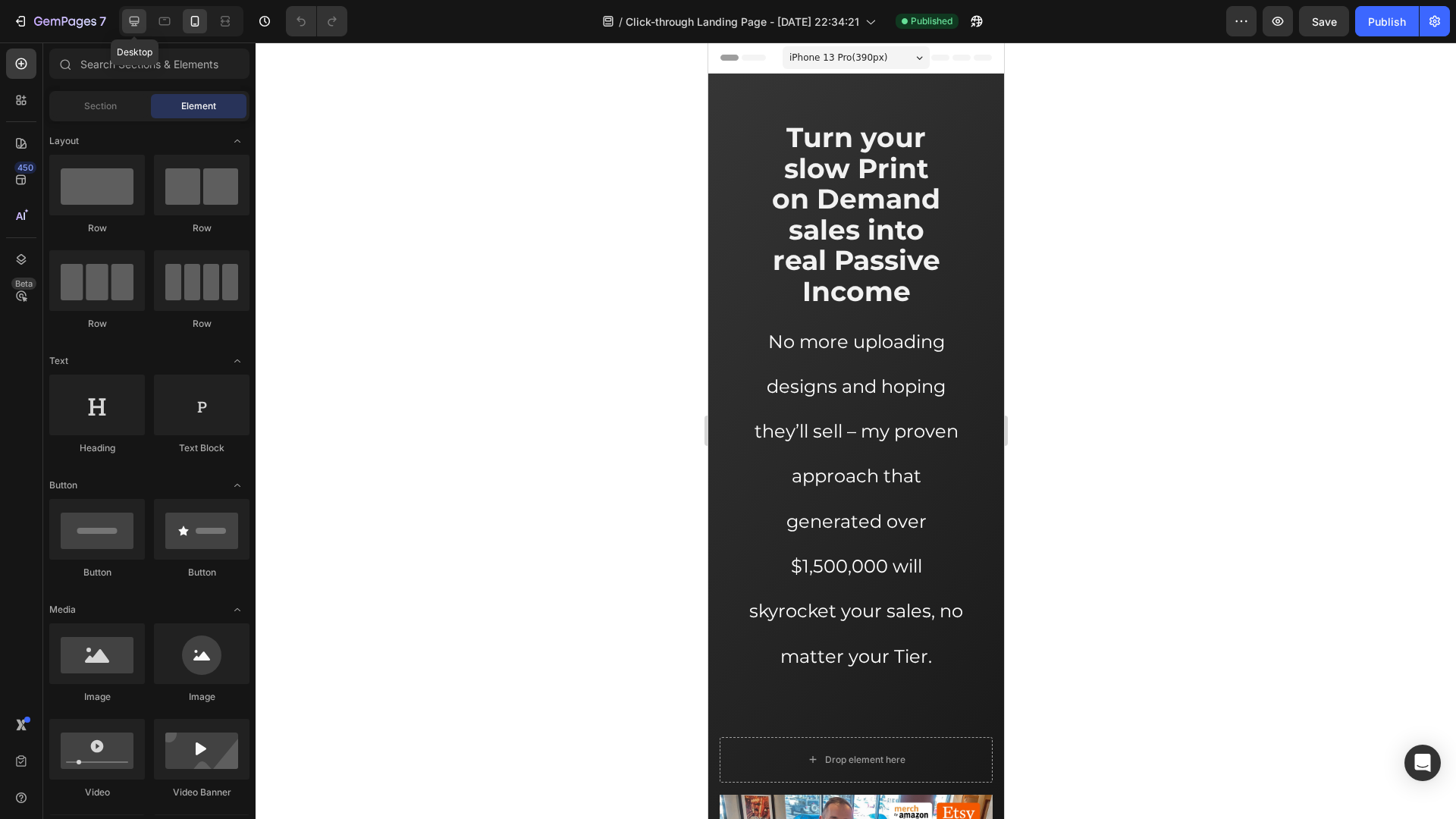
click at [138, 22] on icon at bounding box center [135, 22] width 10 height 10
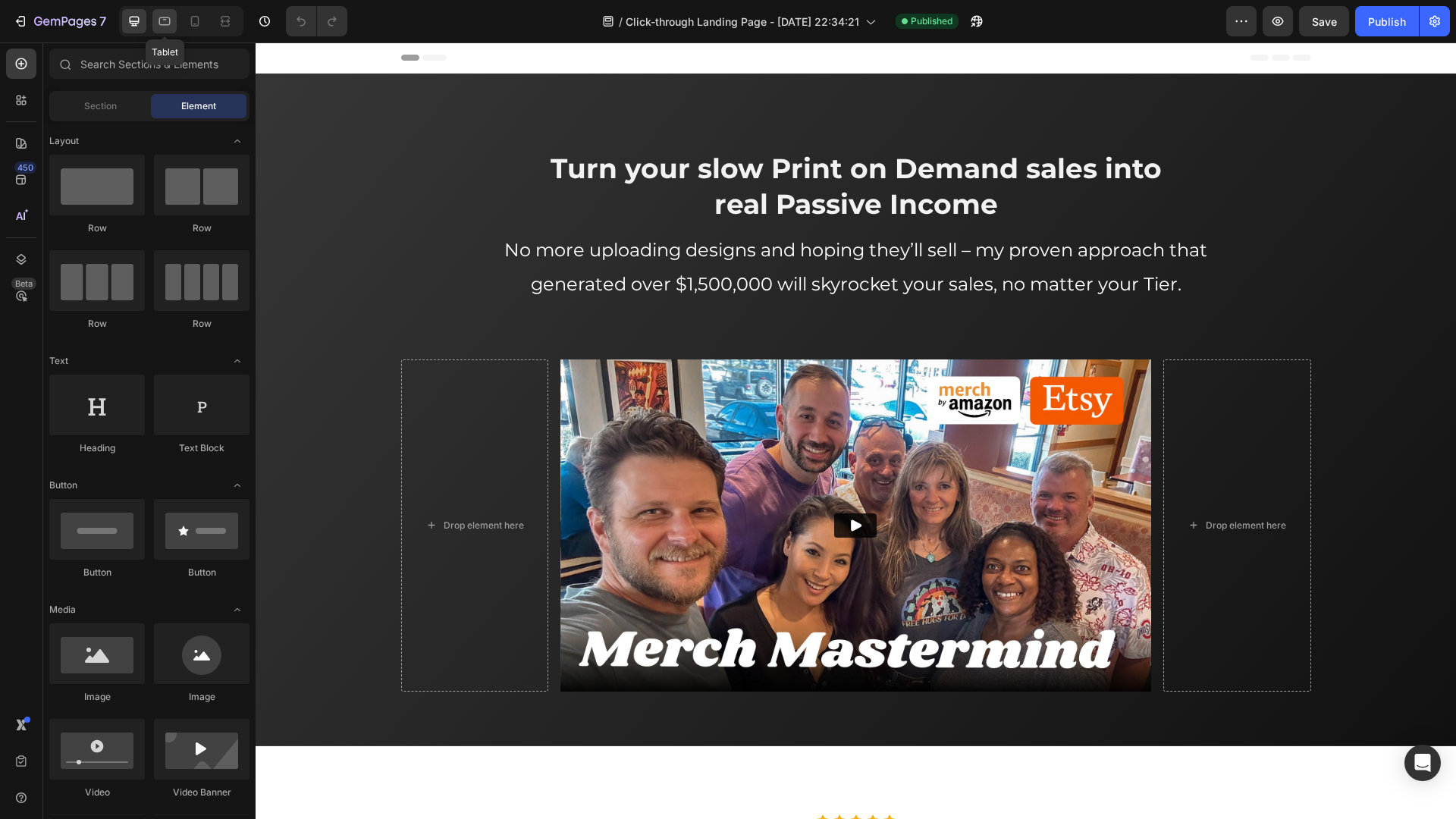
click at [162, 19] on icon at bounding box center [164, 21] width 15 height 15
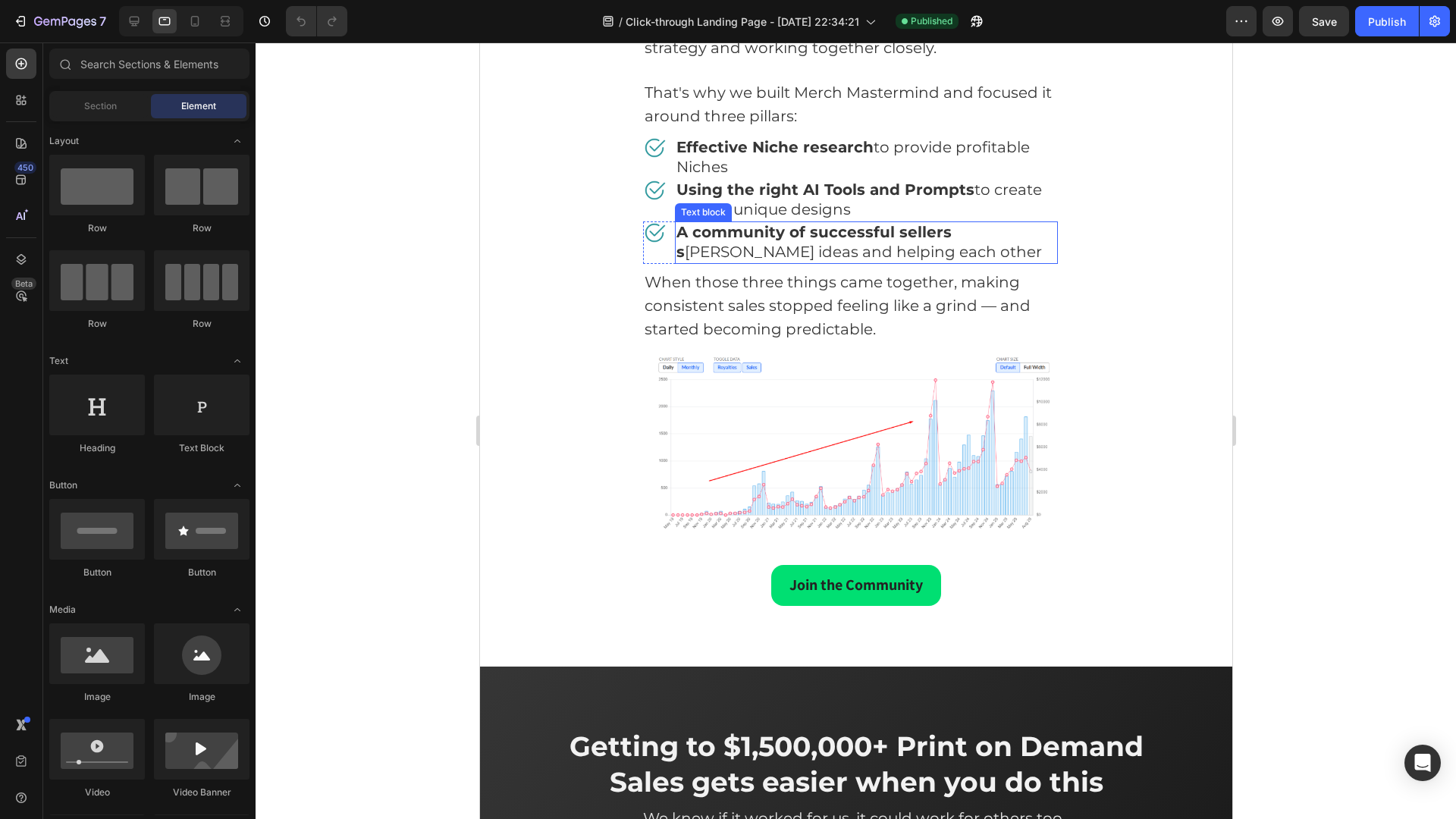
scroll to position [2655, 0]
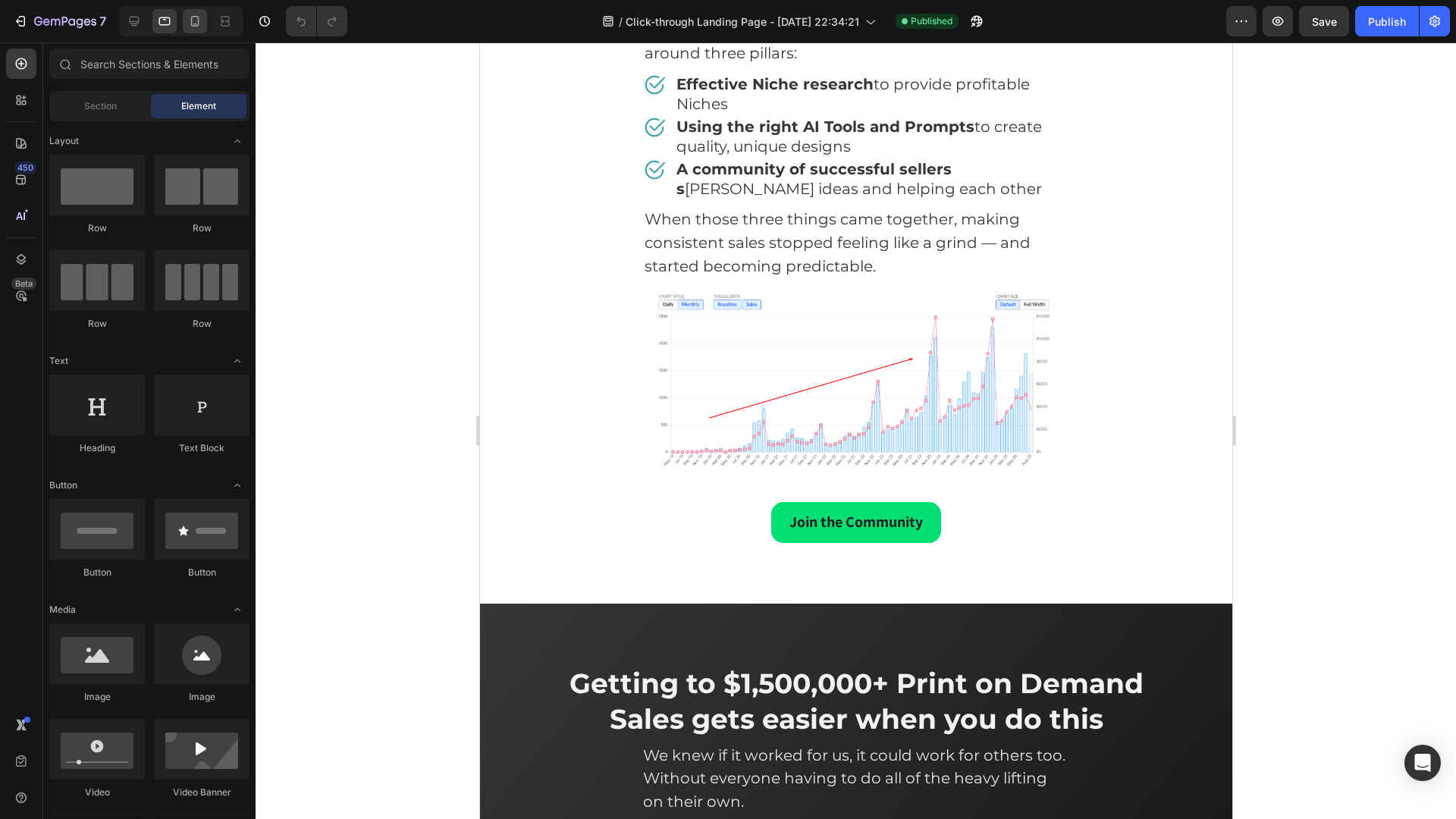
click at [187, 17] on div at bounding box center [195, 21] width 24 height 24
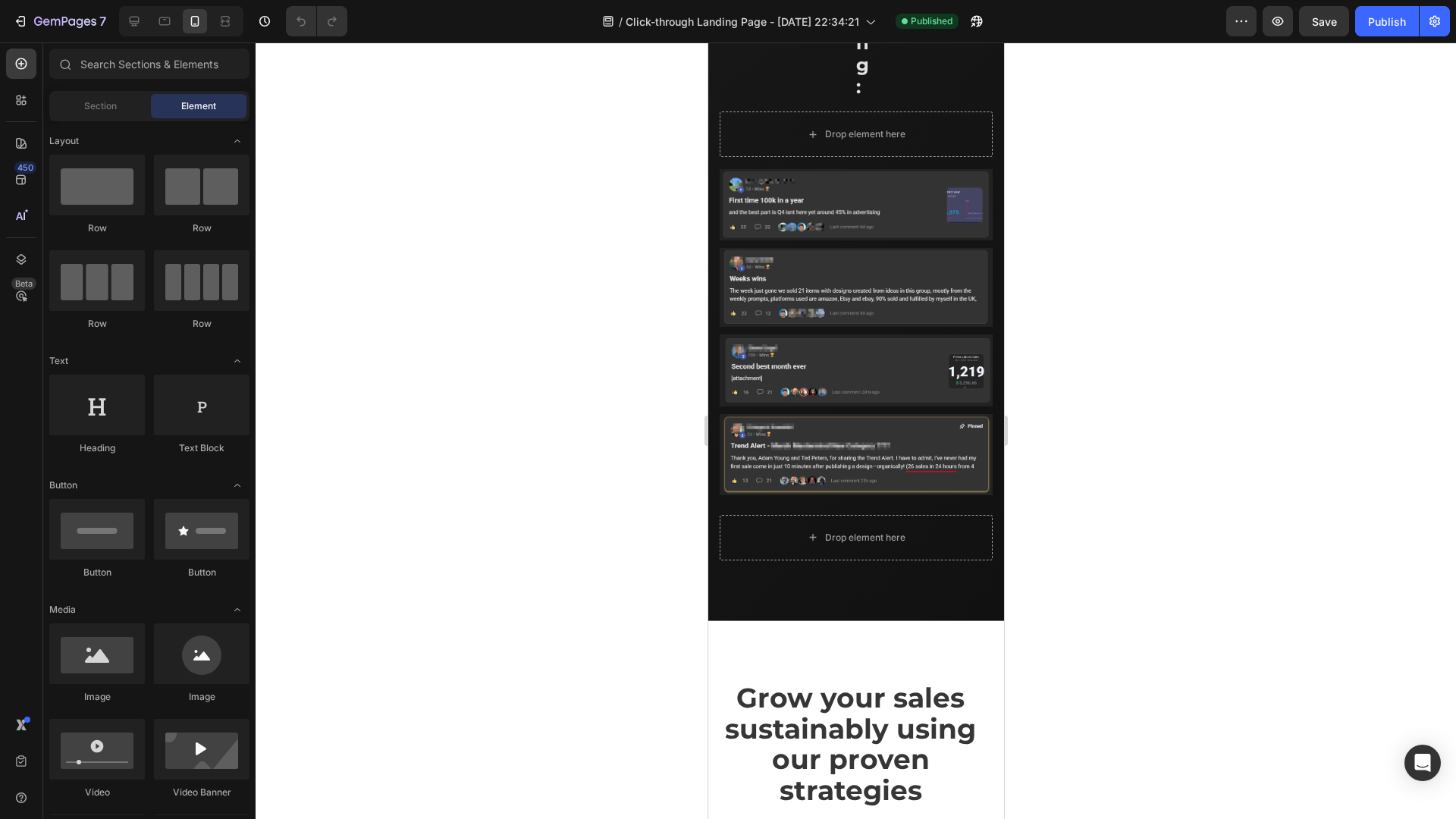
scroll to position [8194, 0]
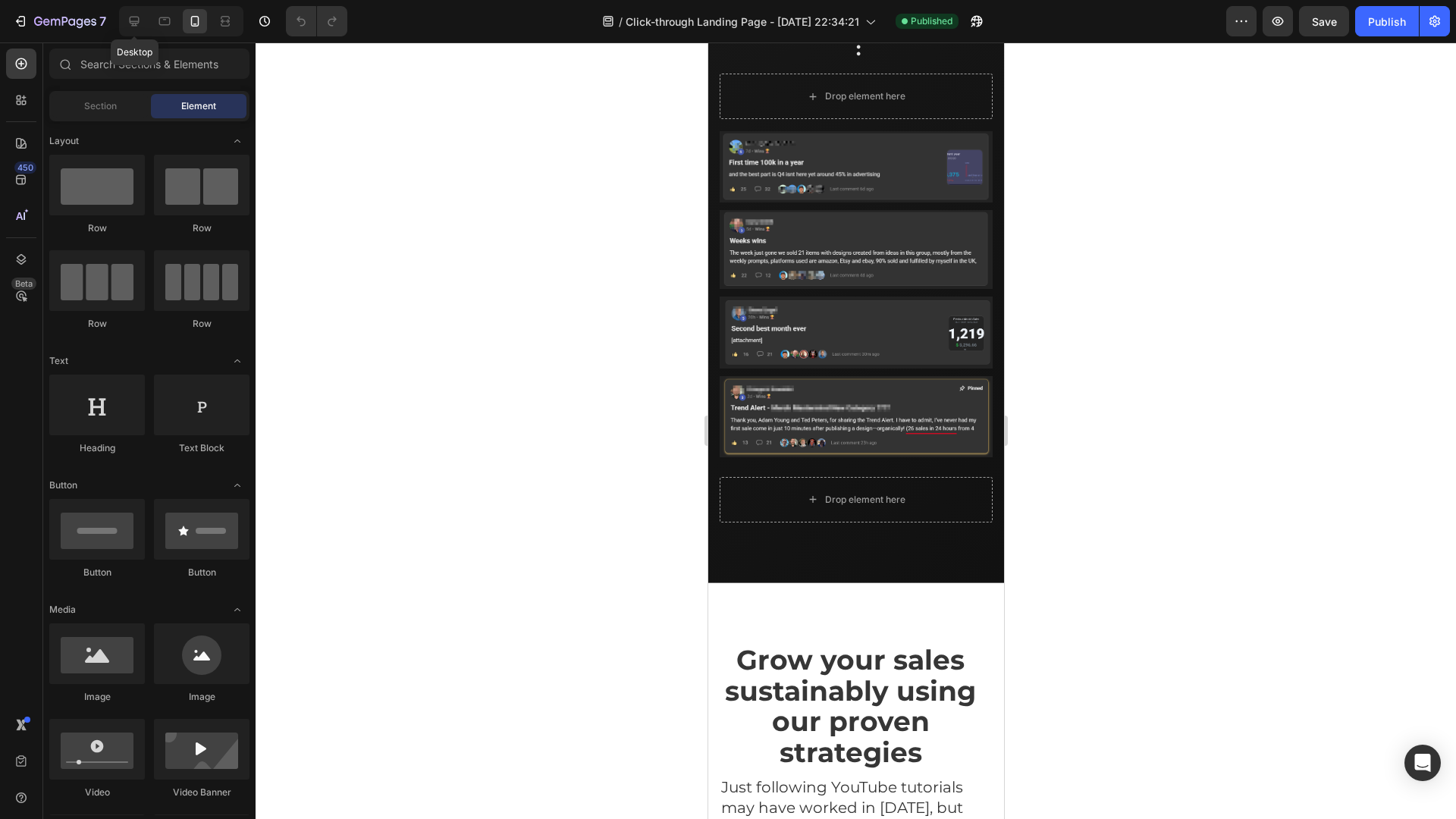
drag, startPoint x: 135, startPoint y: 27, endPoint x: 263, endPoint y: 88, distance: 141.8
click at [132, 26] on icon at bounding box center [134, 21] width 15 height 15
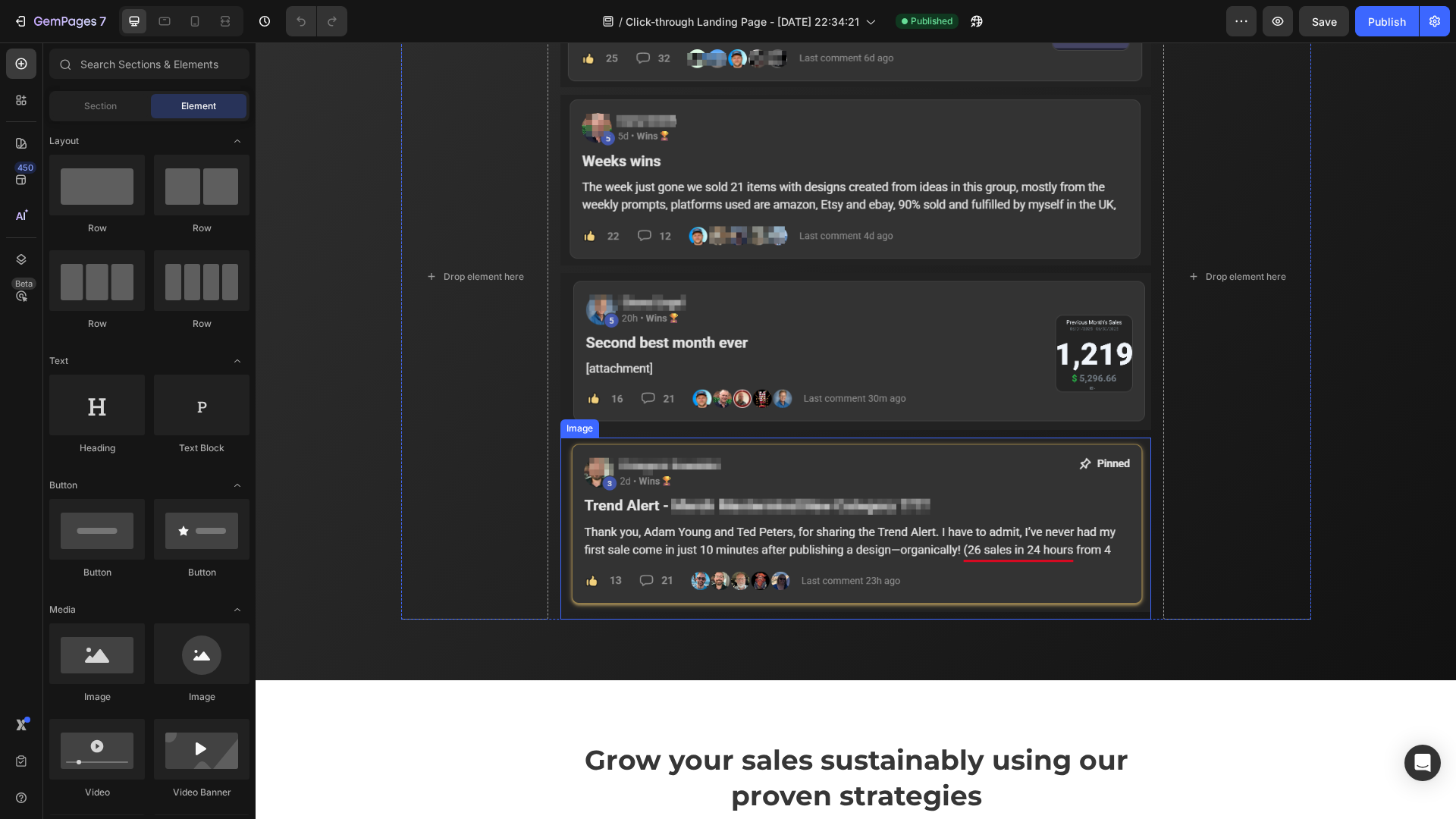
scroll to position [3810, 0]
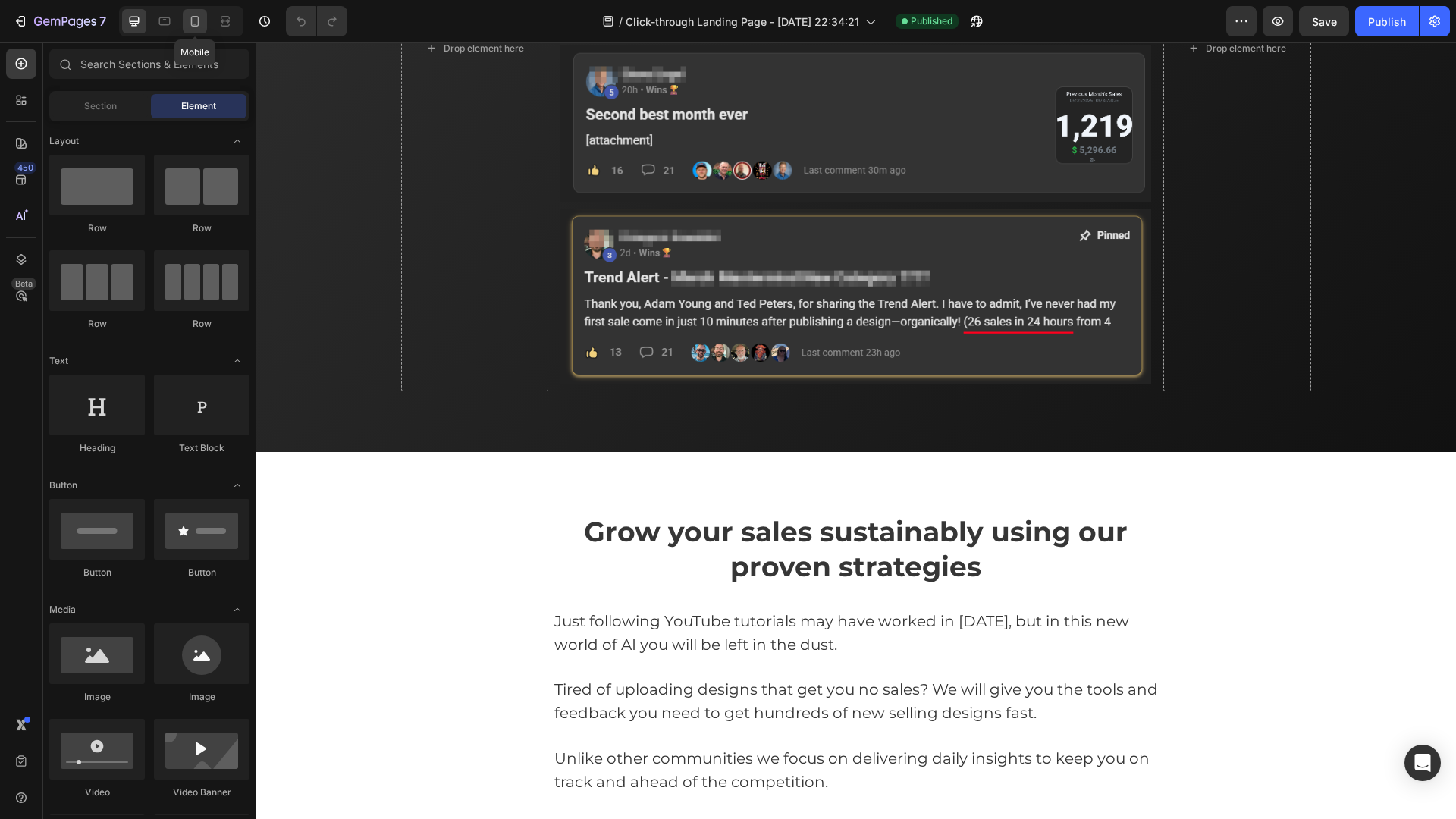
click at [199, 21] on icon at bounding box center [195, 21] width 8 height 10
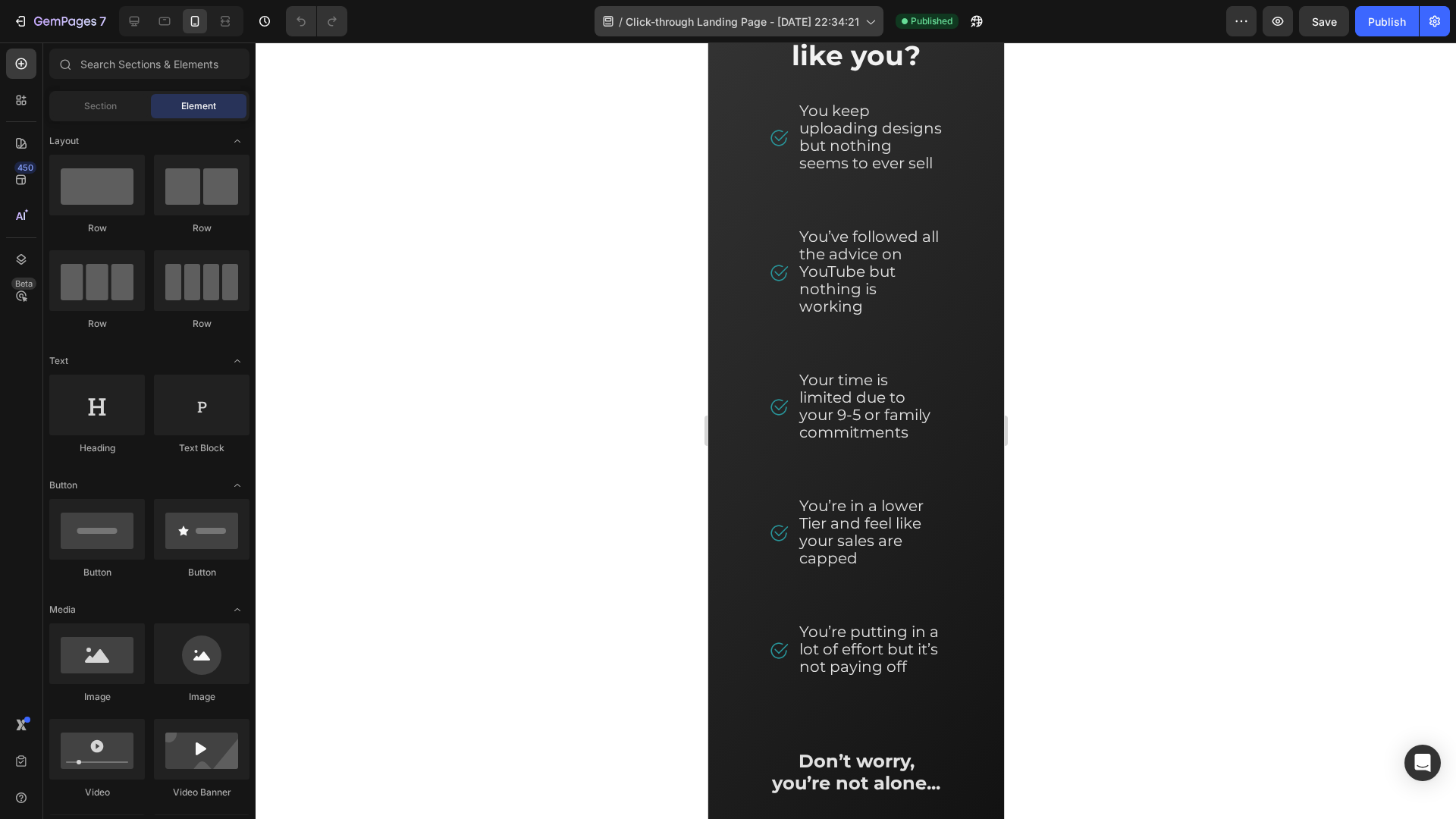
scroll to position [1053, 0]
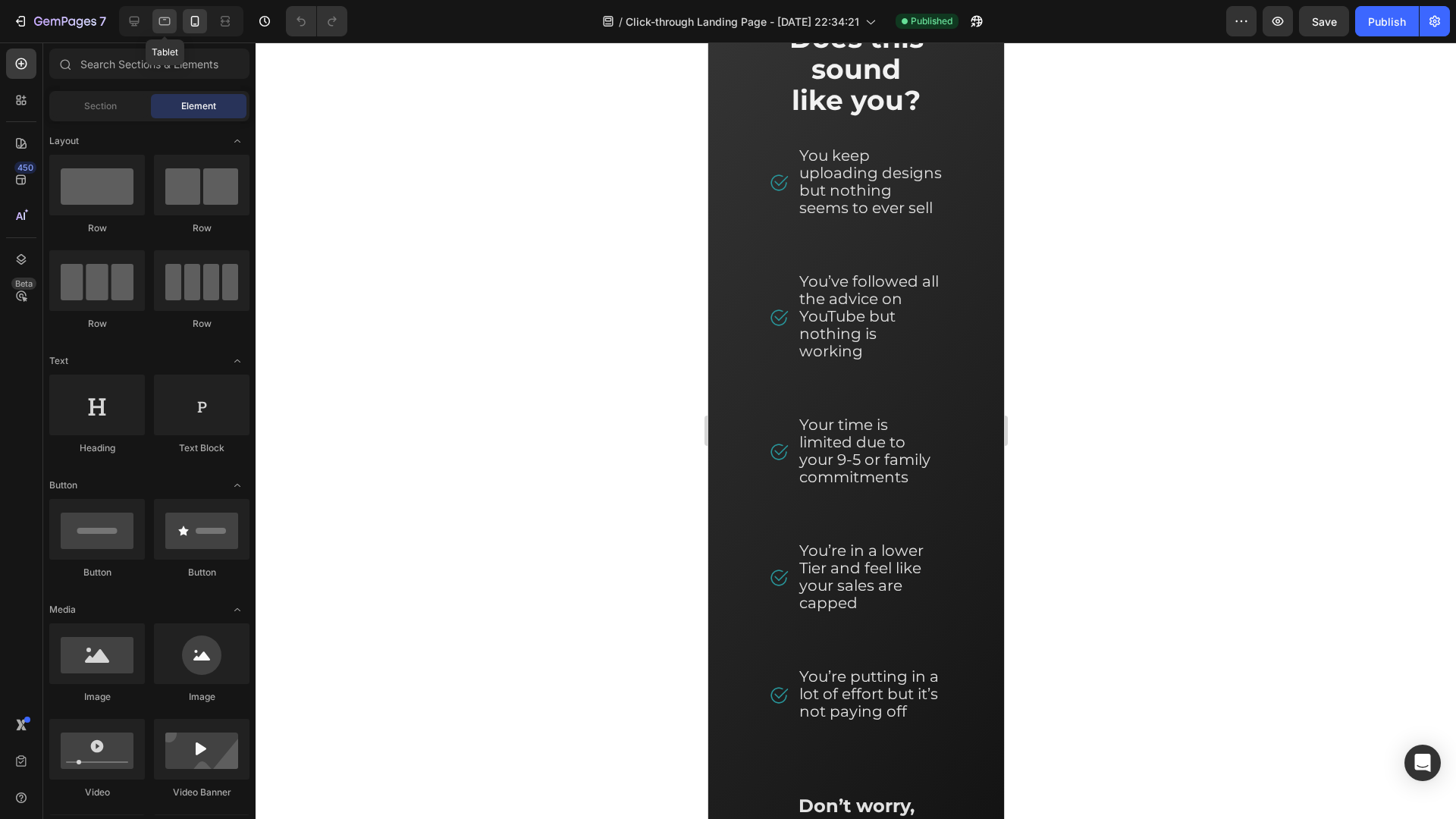
click at [159, 19] on icon at bounding box center [164, 21] width 15 height 15
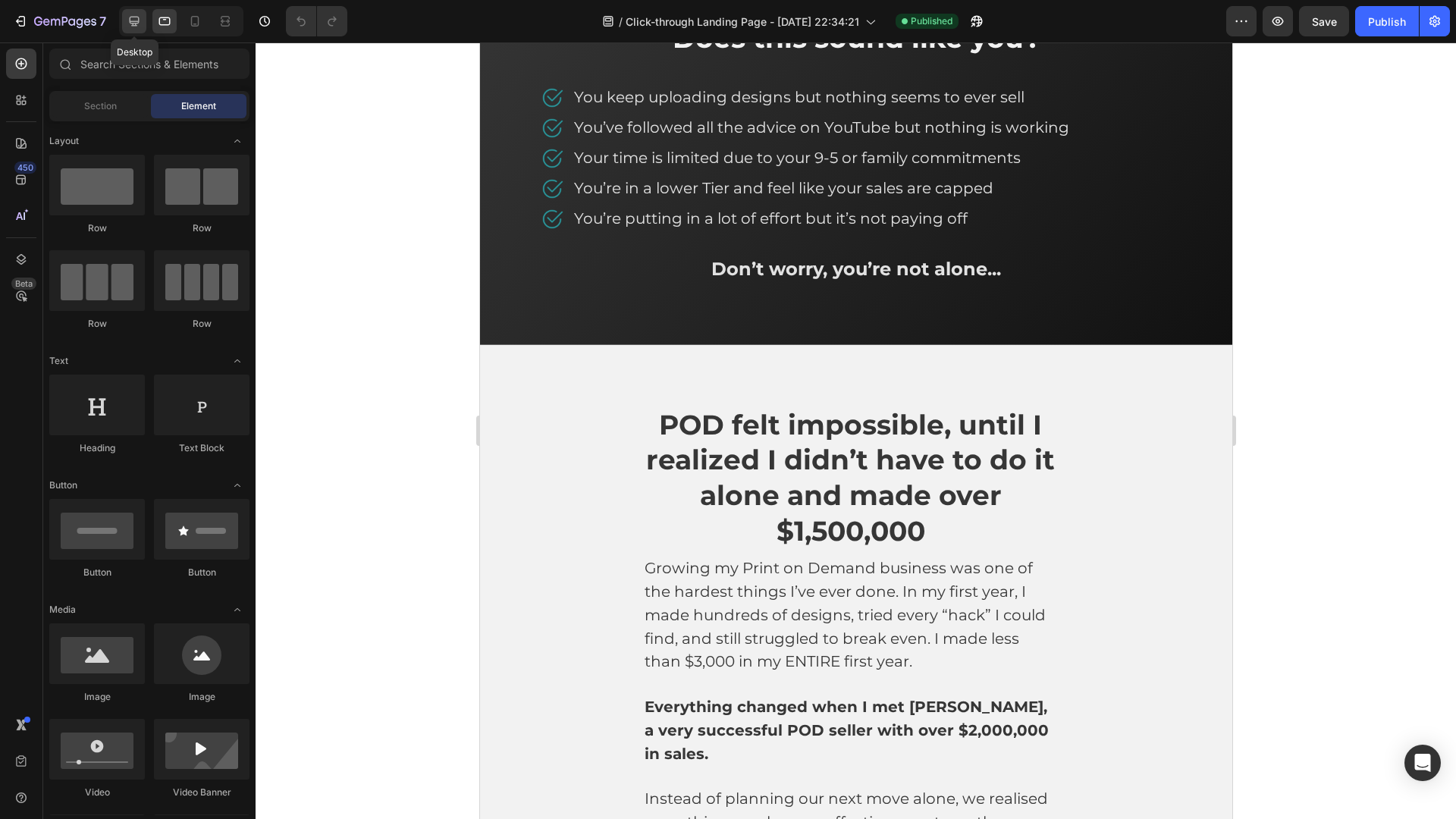
click at [144, 14] on div at bounding box center [134, 21] width 24 height 24
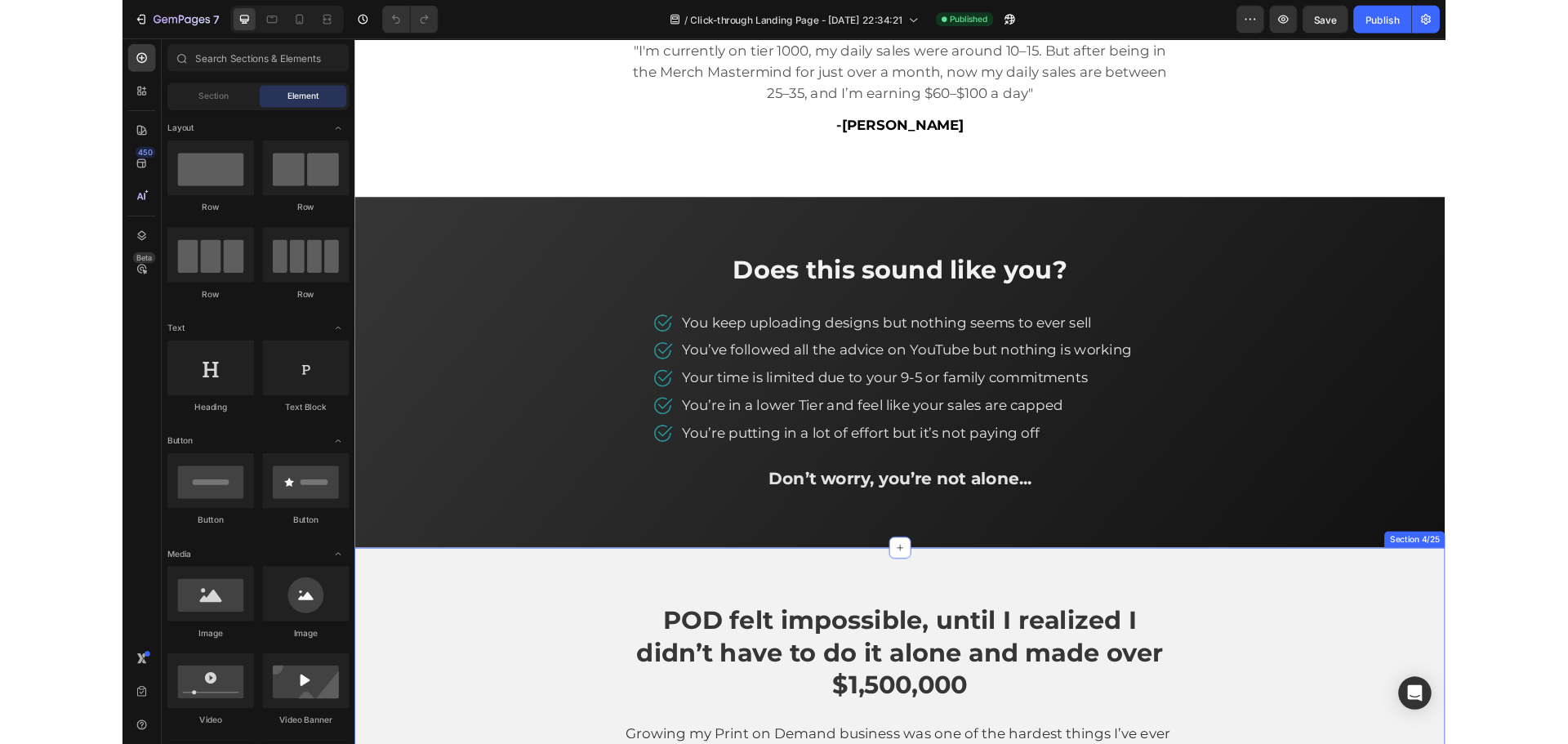
scroll to position [565, 0]
